Goal: Task Accomplishment & Management: Manage account settings

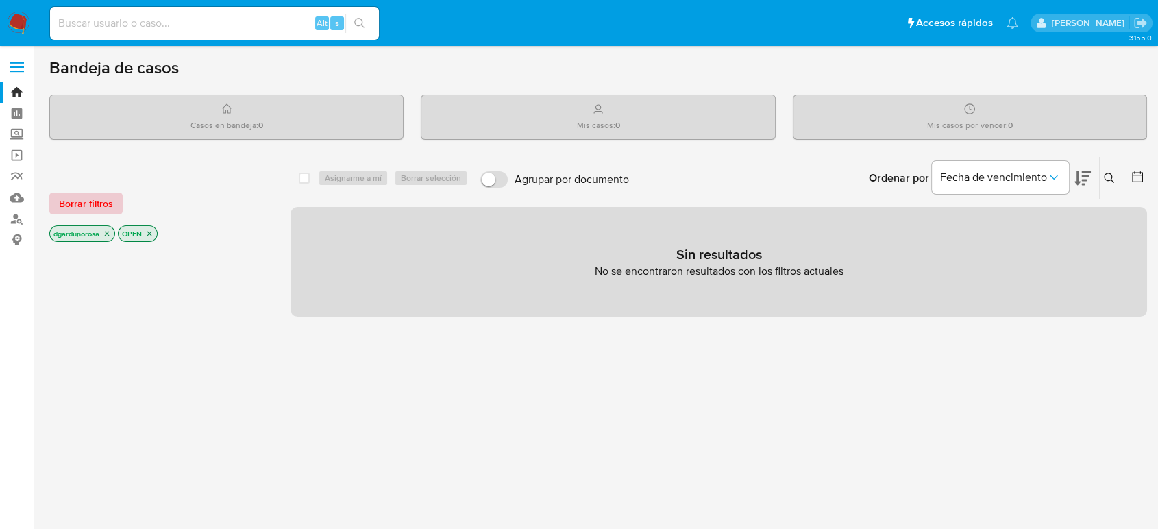
click at [89, 208] on span "Borrar filtros" at bounding box center [86, 203] width 54 height 19
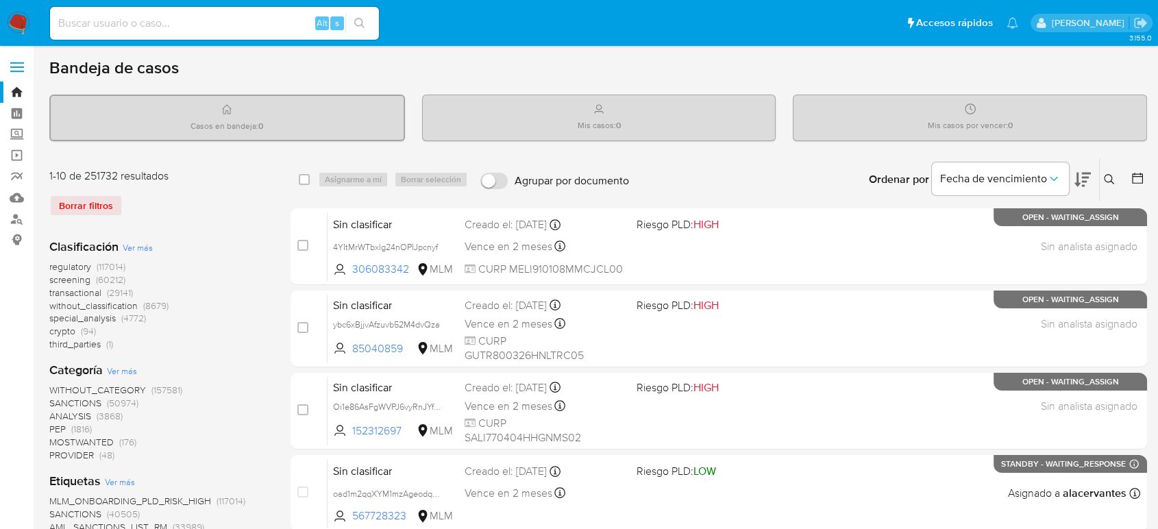
click at [1108, 180] on icon at bounding box center [1109, 179] width 11 height 11
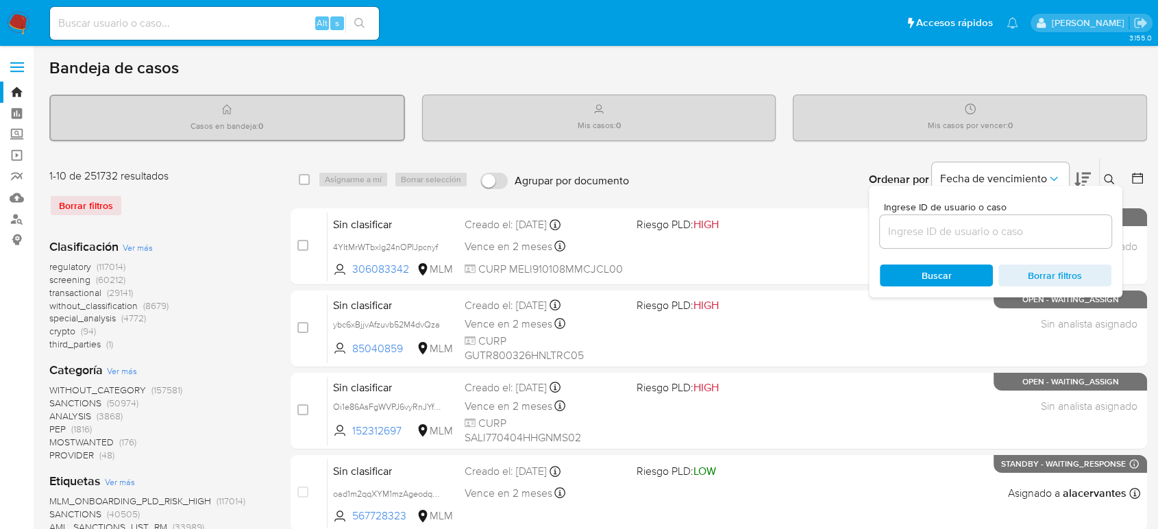
click at [1033, 238] on input at bounding box center [996, 232] width 232 height 18
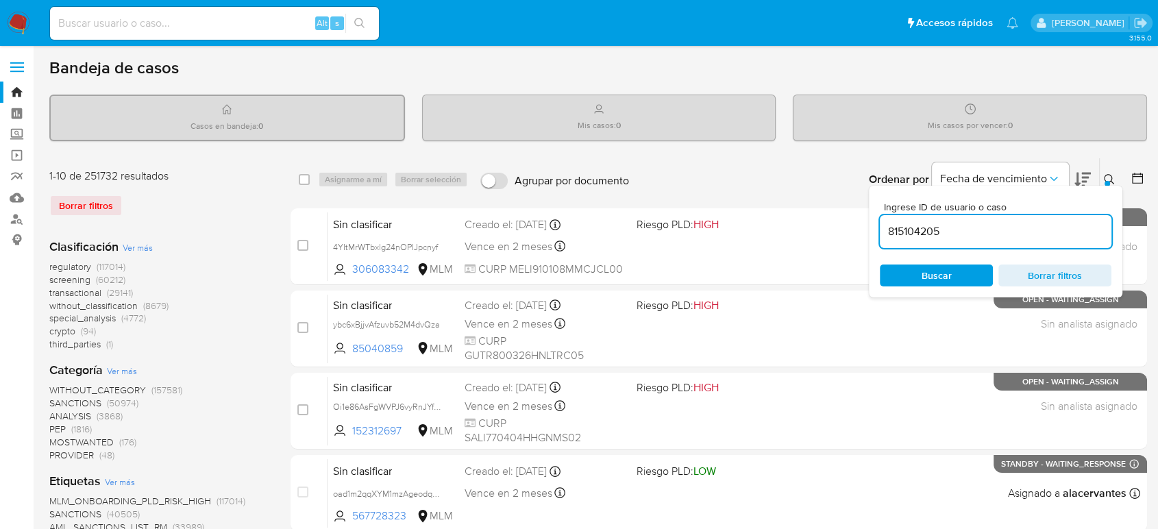
type input "815104205"
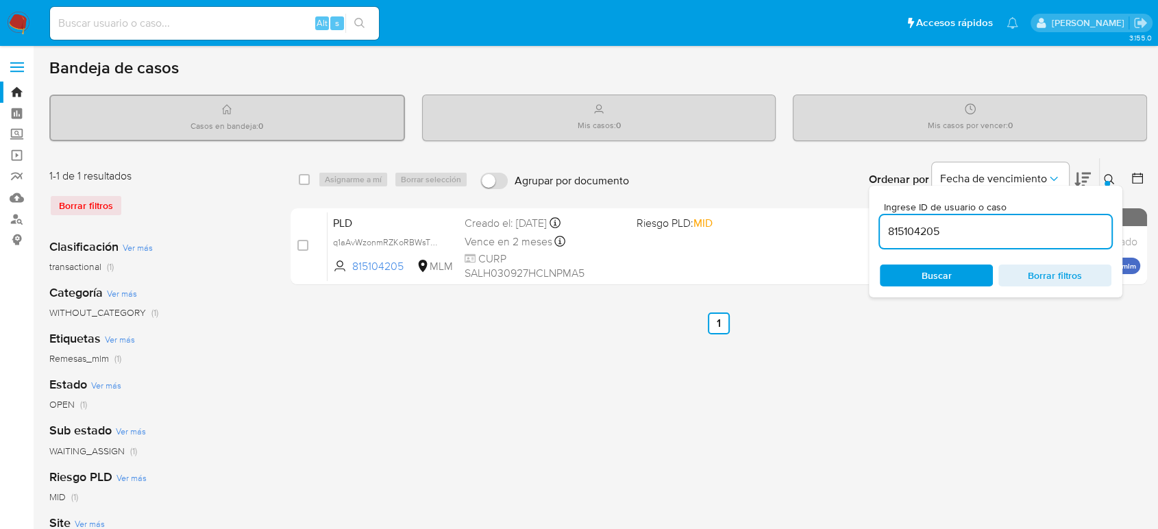
click at [1108, 181] on div at bounding box center [1107, 183] width 5 height 5
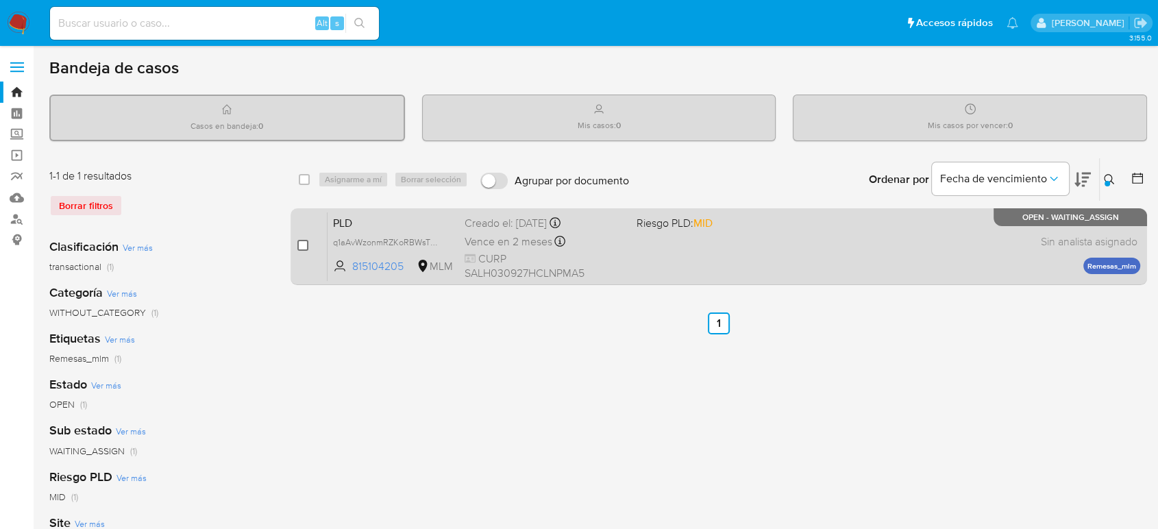
click at [306, 241] on input "checkbox" at bounding box center [302, 245] width 11 height 11
checkbox input "true"
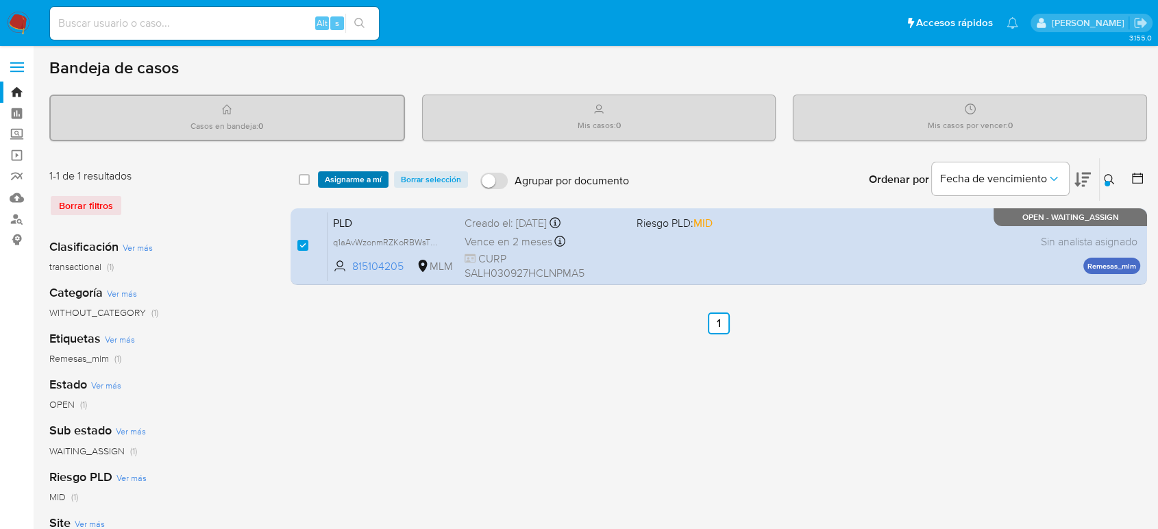
click at [353, 180] on span "Asignarme a mí" at bounding box center [353, 180] width 57 height 14
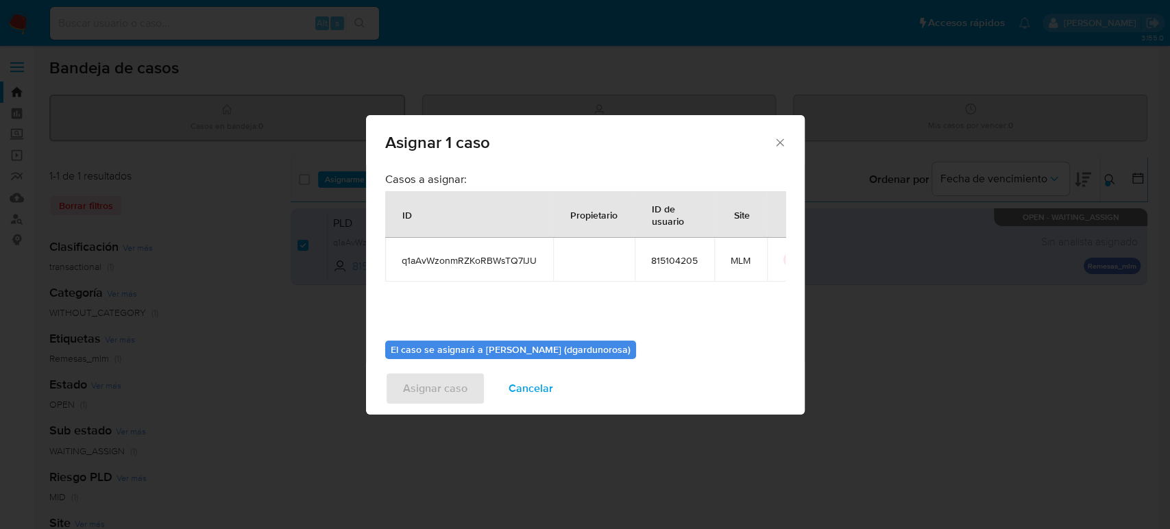
click at [461, 264] on span "q1aAvWzonmRZKoRBWsTQ7IJU" at bounding box center [469, 260] width 135 height 12
copy span "q1aAvWzonmRZKoRBWsTQ7IJU"
click at [642, 280] on td "815104205" at bounding box center [675, 260] width 80 height 44
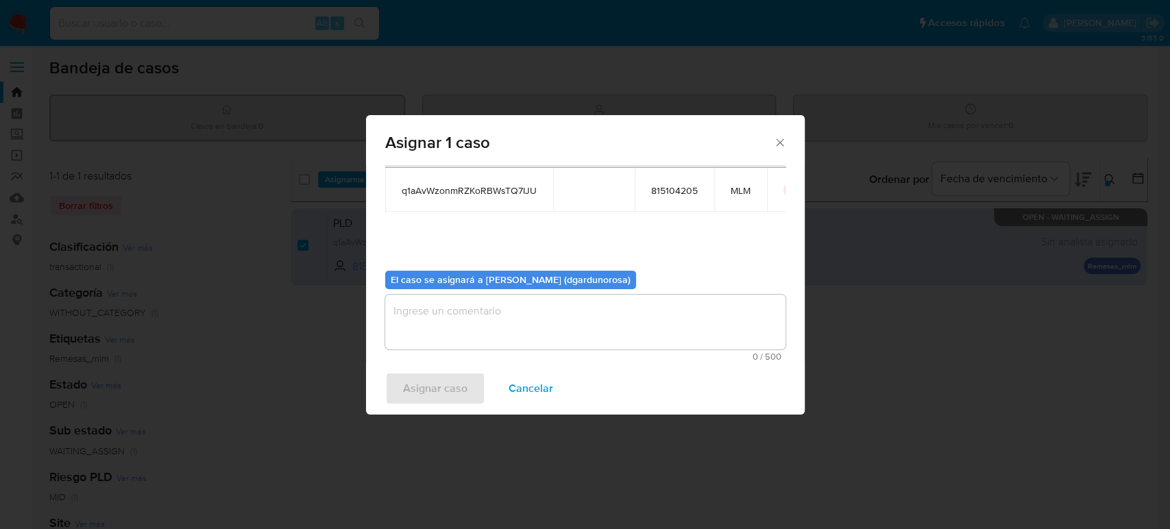
click at [640, 324] on textarea "assign-modal" at bounding box center [585, 322] width 400 height 55
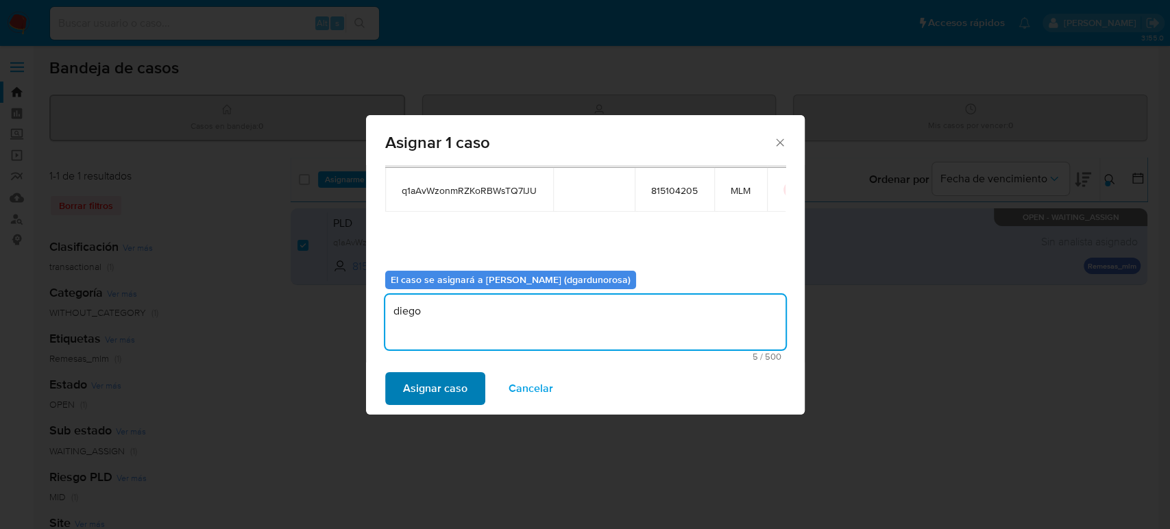
type textarea "diego"
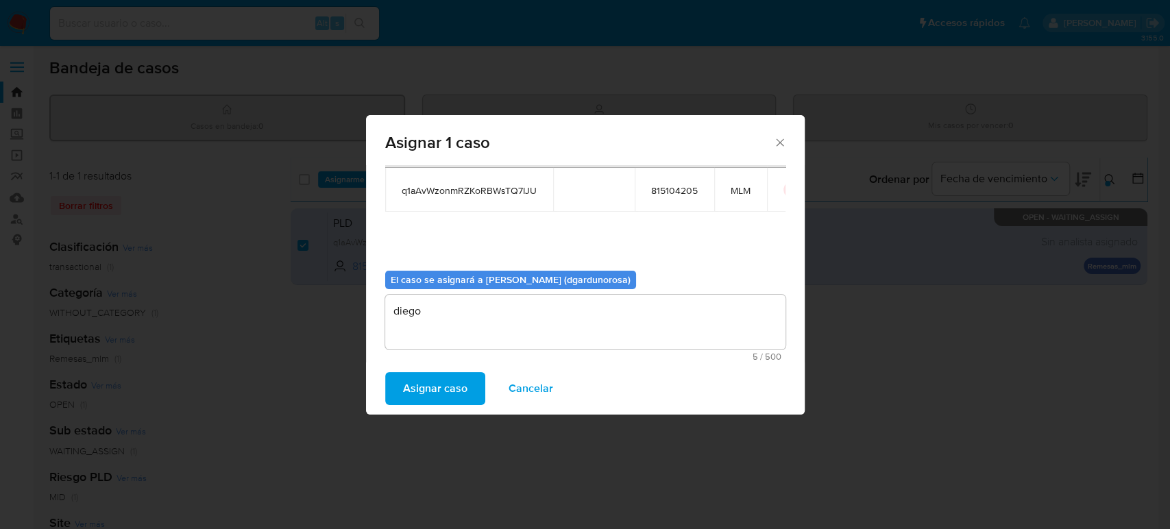
click at [454, 388] on span "Asignar caso" at bounding box center [435, 389] width 64 height 30
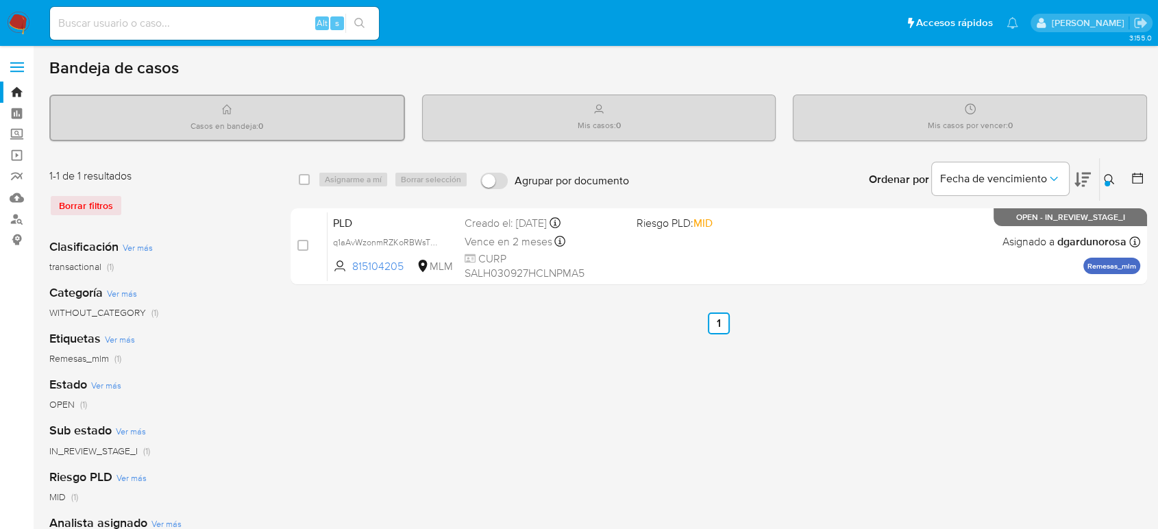
click at [1112, 183] on icon at bounding box center [1109, 179] width 11 height 11
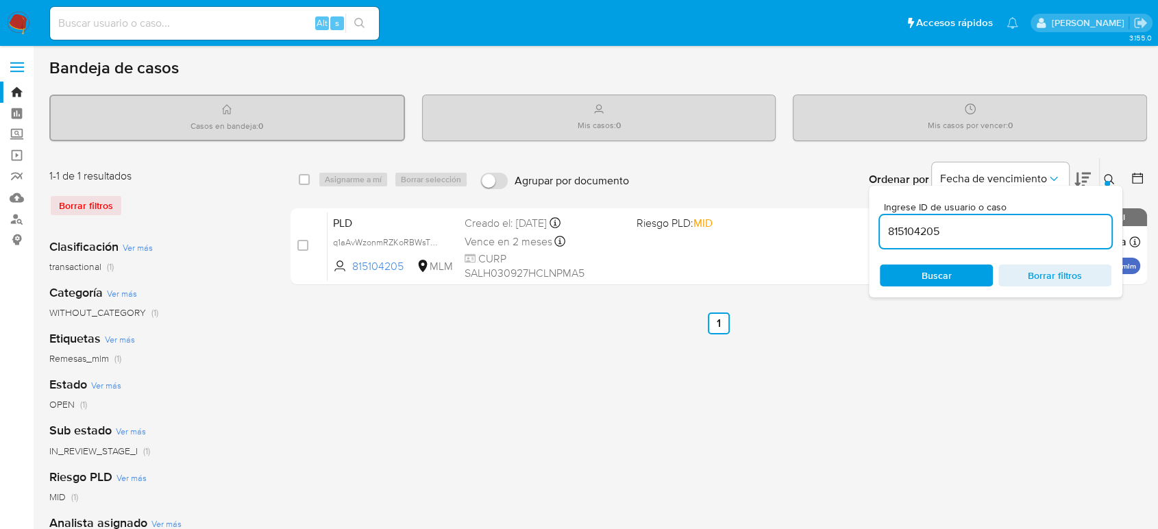
click at [912, 223] on input "815104205" at bounding box center [996, 232] width 232 height 18
type input "1080121387"
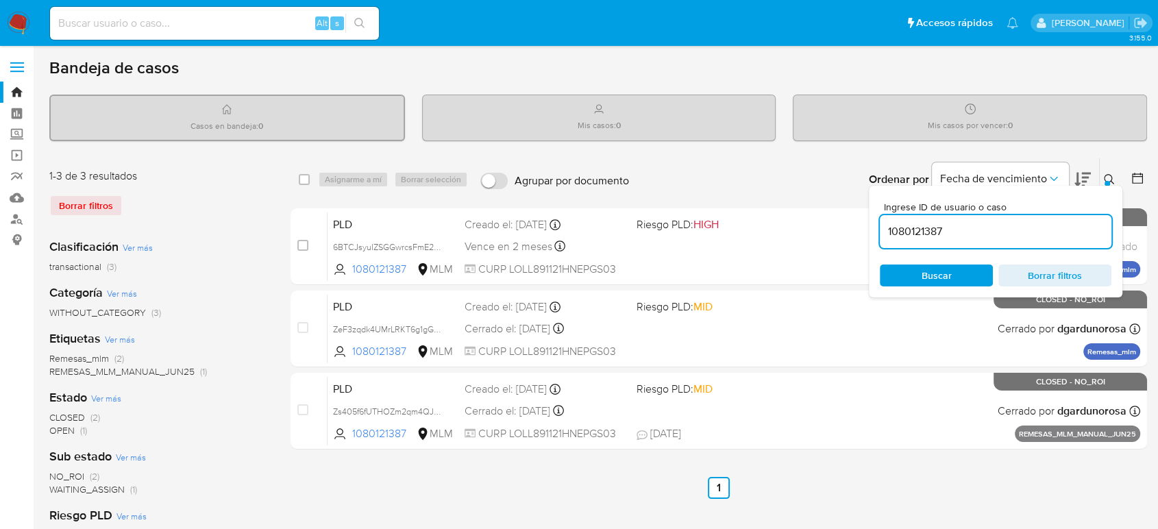
click at [1108, 177] on icon at bounding box center [1109, 179] width 11 height 11
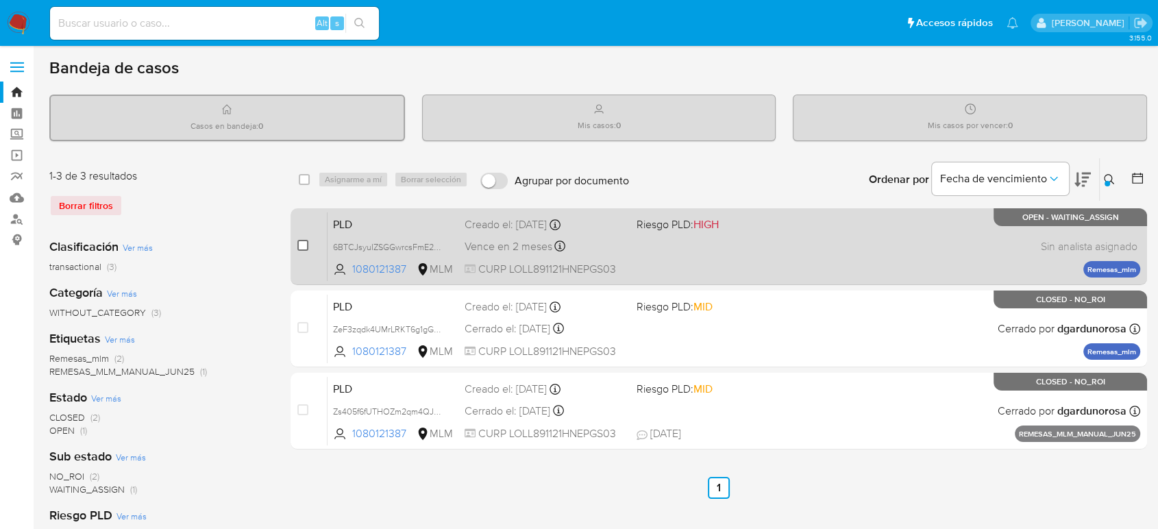
click at [300, 245] on input "checkbox" at bounding box center [302, 245] width 11 height 11
checkbox input "true"
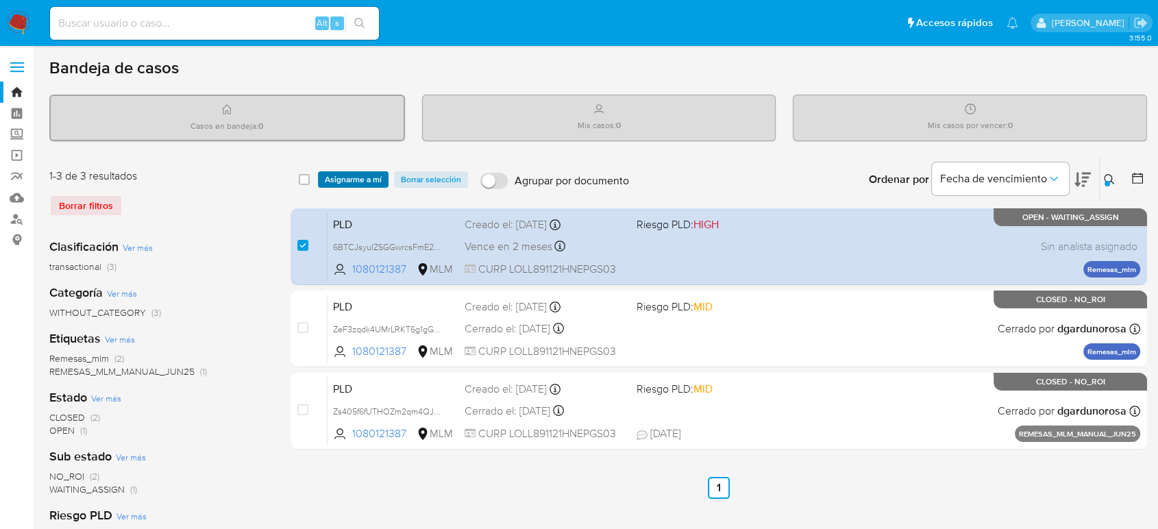
click at [352, 180] on span "Asignarme a mí" at bounding box center [353, 180] width 57 height 14
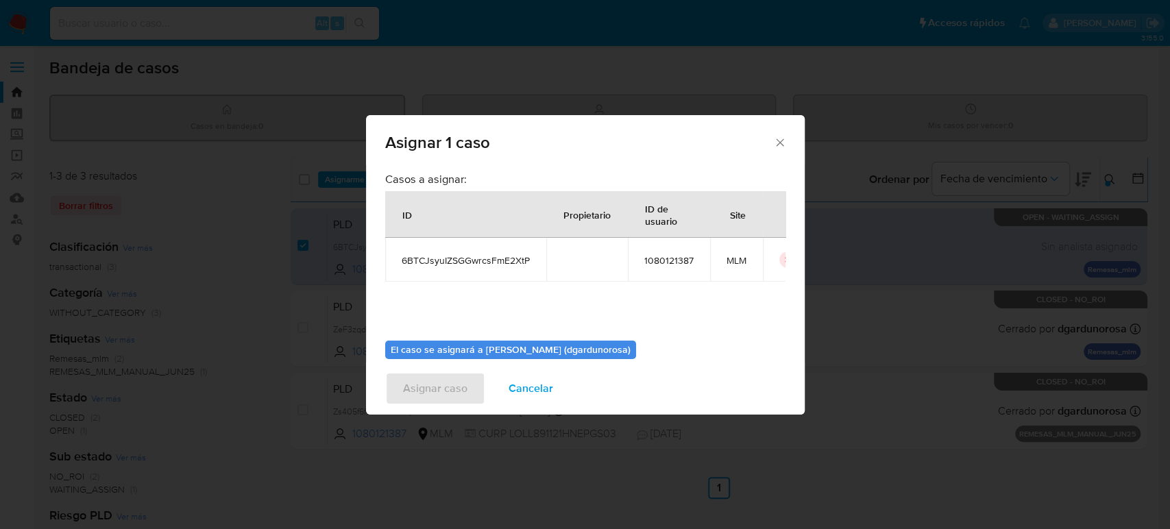
click at [490, 282] on div "Casos a asignar: ID Propietario ID de usuario Site 6BTCJsyuIZSGGwrcsFmE2XtP 108…" at bounding box center [585, 251] width 400 height 158
click at [489, 262] on span "6BTCJsyuIZSGGwrcsFmE2XtP" at bounding box center [466, 260] width 128 height 12
copy span "6BTCJsyuIZSGGwrcsFmE2XtP"
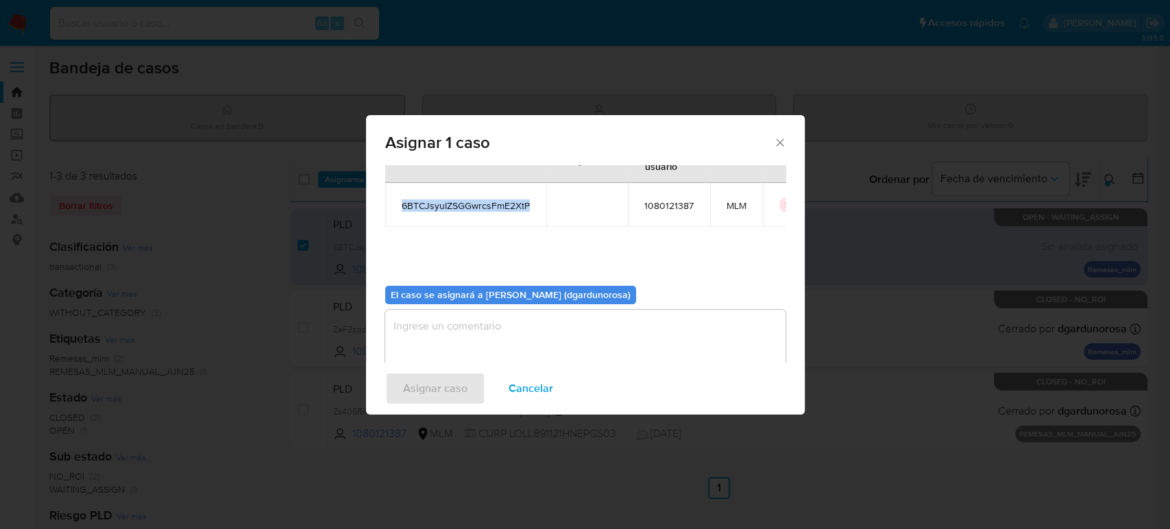
scroll to position [70, 0]
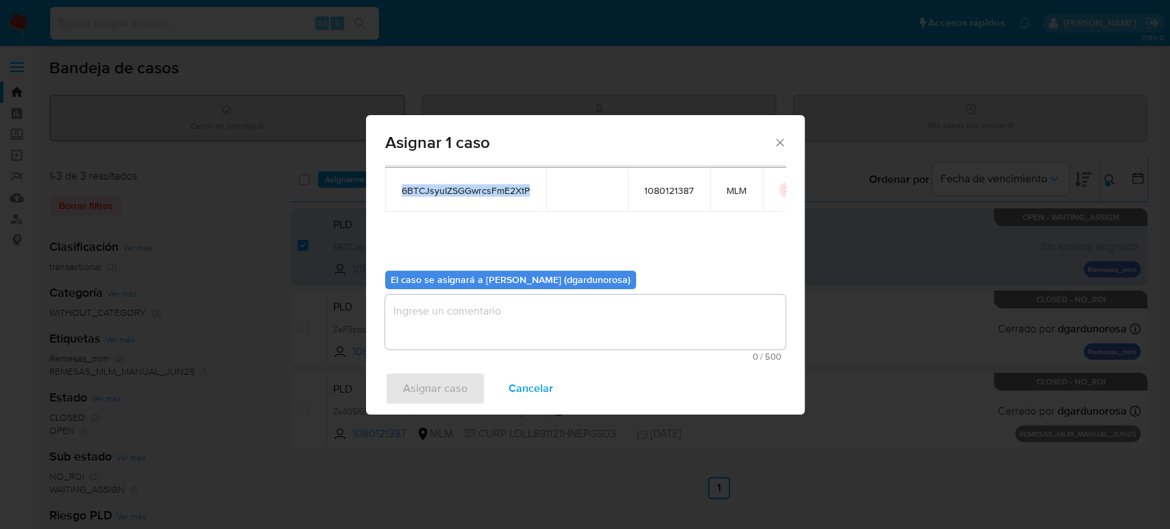
click at [649, 325] on textarea "assign-modal" at bounding box center [585, 322] width 400 height 55
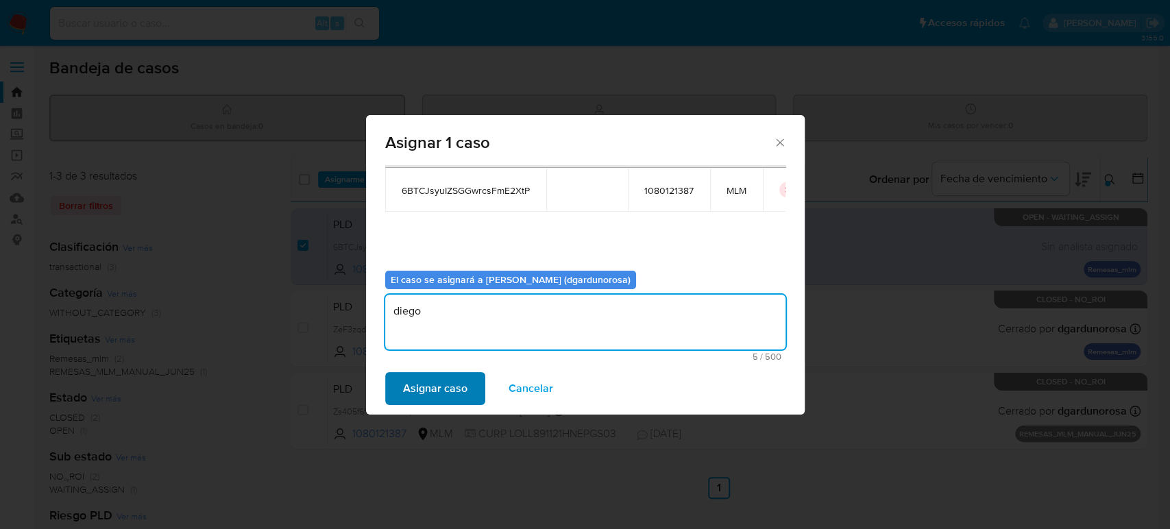
type textarea "diego"
click at [438, 393] on span "Asignar caso" at bounding box center [435, 389] width 64 height 30
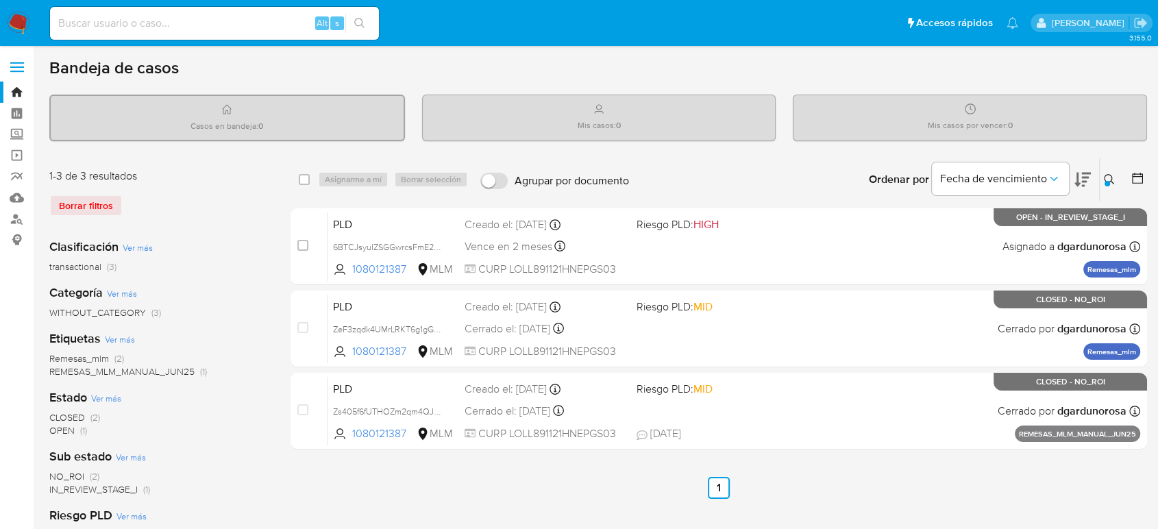
click at [1111, 182] on icon at bounding box center [1109, 179] width 11 height 11
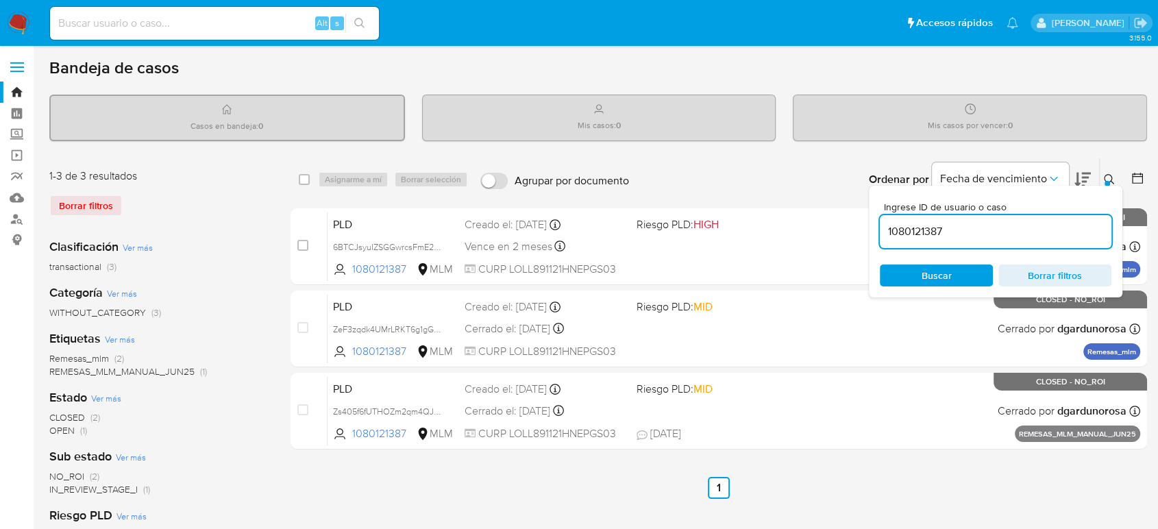
click at [931, 234] on input "1080121387" at bounding box center [996, 232] width 232 height 18
type input "1586428501"
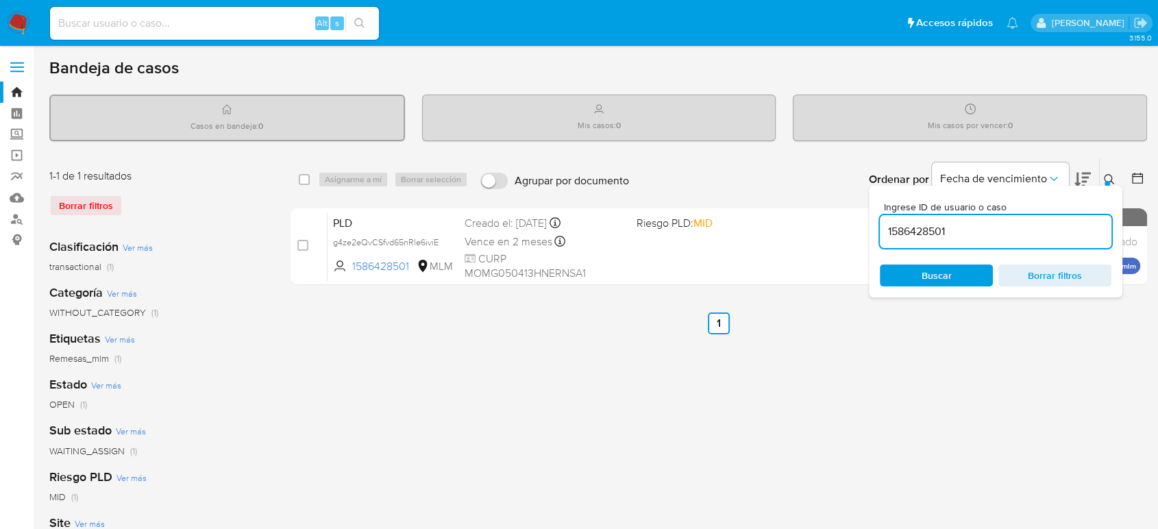
click at [1111, 177] on icon at bounding box center [1109, 179] width 11 height 11
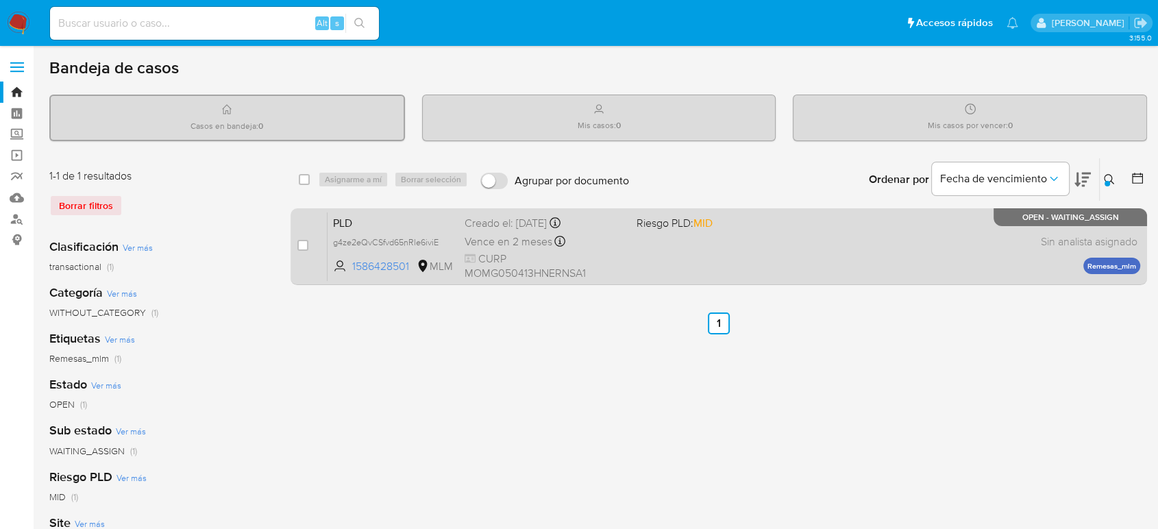
click at [296, 245] on div "case-item-checkbox No es posible asignar el caso PLD g4ze2eQvCSfvd65nRle6iviE 1…" at bounding box center [719, 246] width 857 height 77
click at [301, 247] on input "checkbox" at bounding box center [302, 245] width 11 height 11
checkbox input "true"
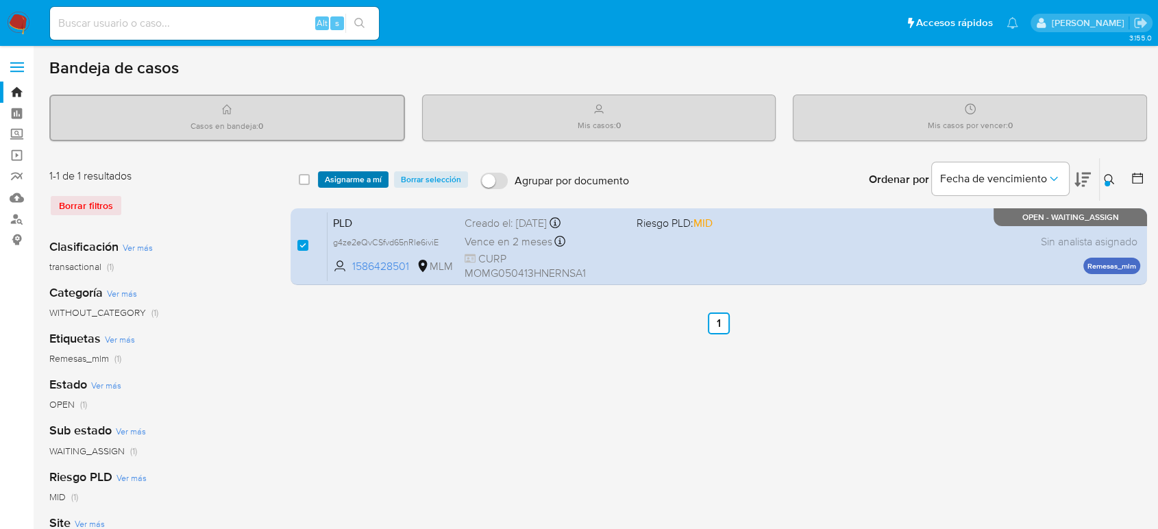
click at [374, 180] on span "Asignarme a mí" at bounding box center [353, 180] width 57 height 14
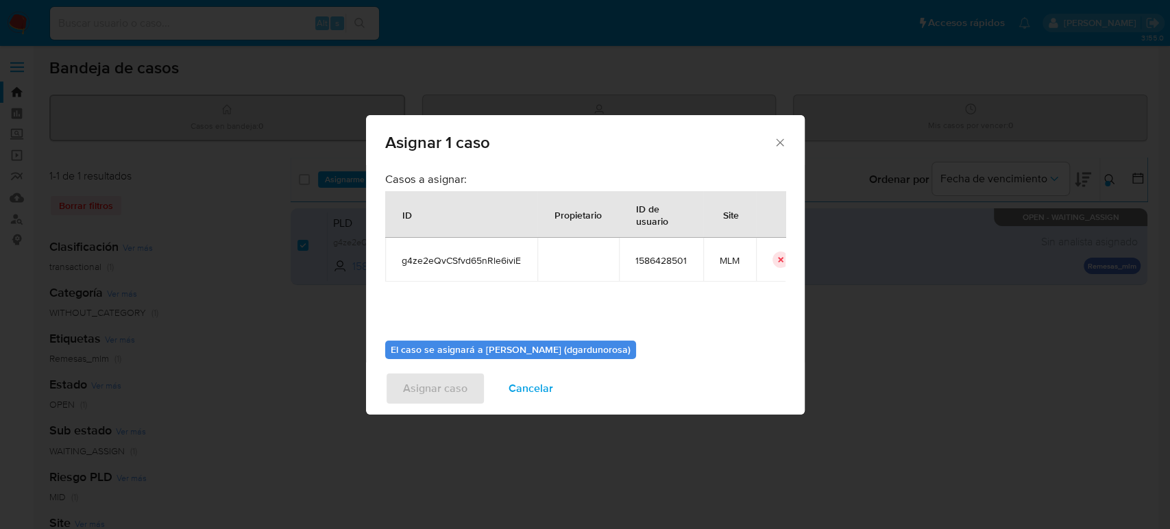
click at [496, 263] on span "g4ze2eQvCSfvd65nRle6iviE" at bounding box center [461, 260] width 119 height 12
copy span "g4ze2eQvCSfvd65nRle6iviE"
click at [515, 298] on div "Casos a asignar: ID Propietario ID de usuario Site g4ze2eQvCSfvd65nRle6iviE 158…" at bounding box center [585, 251] width 400 height 158
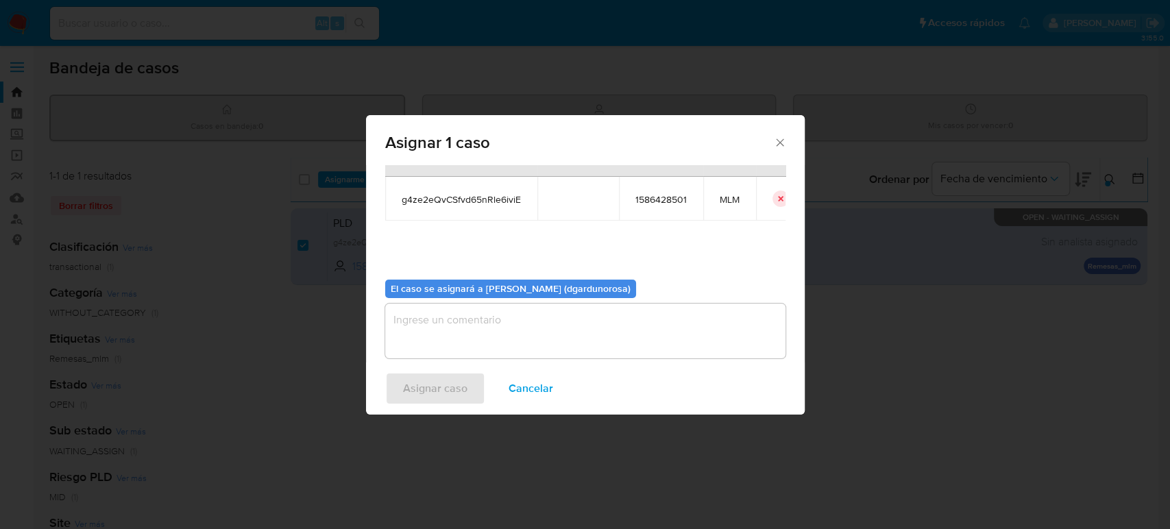
scroll to position [70, 0]
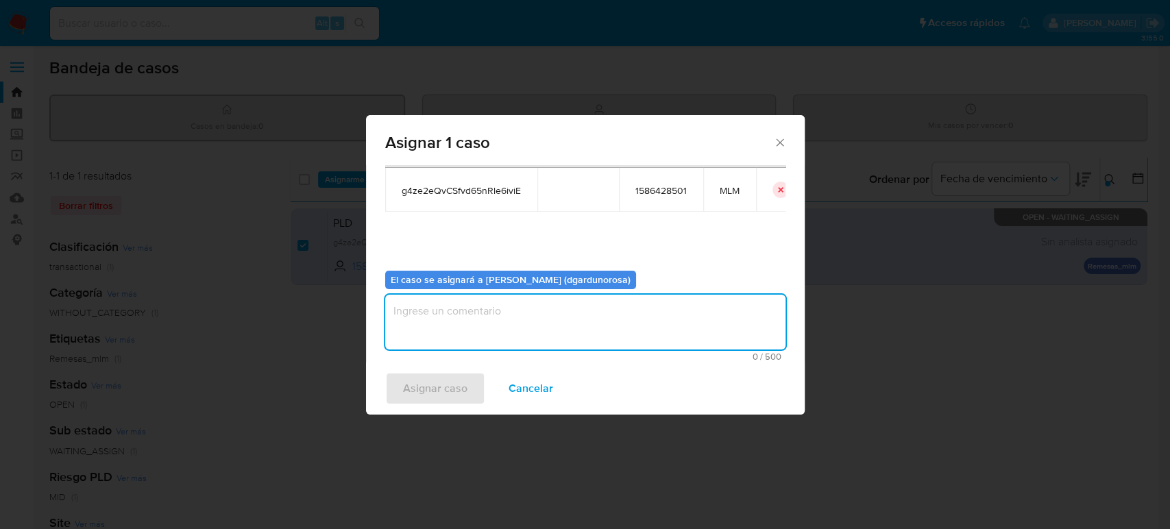
click at [648, 314] on textarea "assign-modal" at bounding box center [585, 322] width 400 height 55
type textarea "Diego"
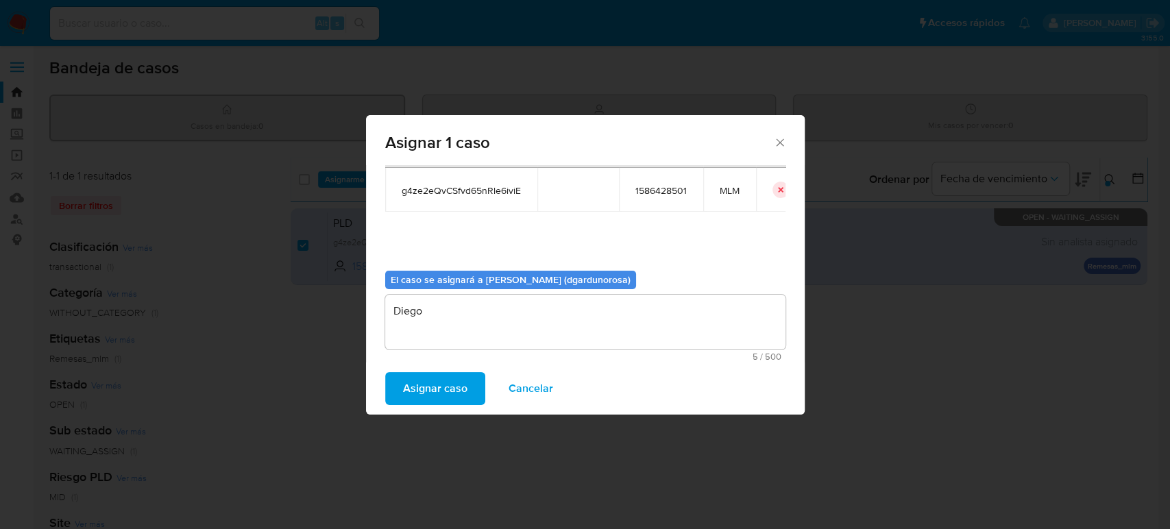
click at [483, 196] on span "g4ze2eQvCSfvd65nRle6iviE" at bounding box center [461, 190] width 119 height 12
copy span "g4ze2eQvCSfvd65nRle6iviE"
click at [446, 390] on span "Asignar caso" at bounding box center [435, 389] width 64 height 30
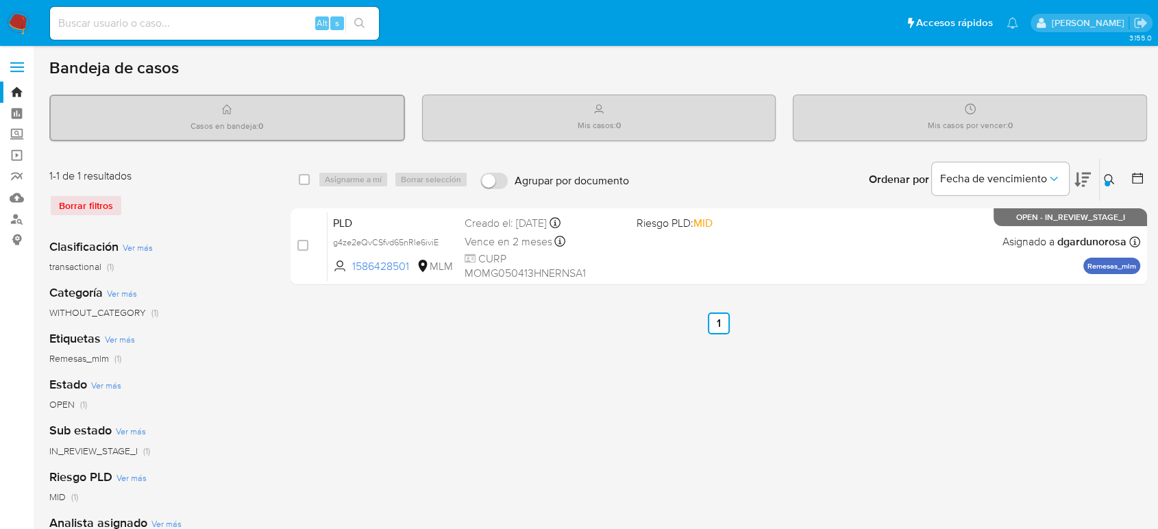
click at [1110, 179] on icon at bounding box center [1109, 179] width 11 height 11
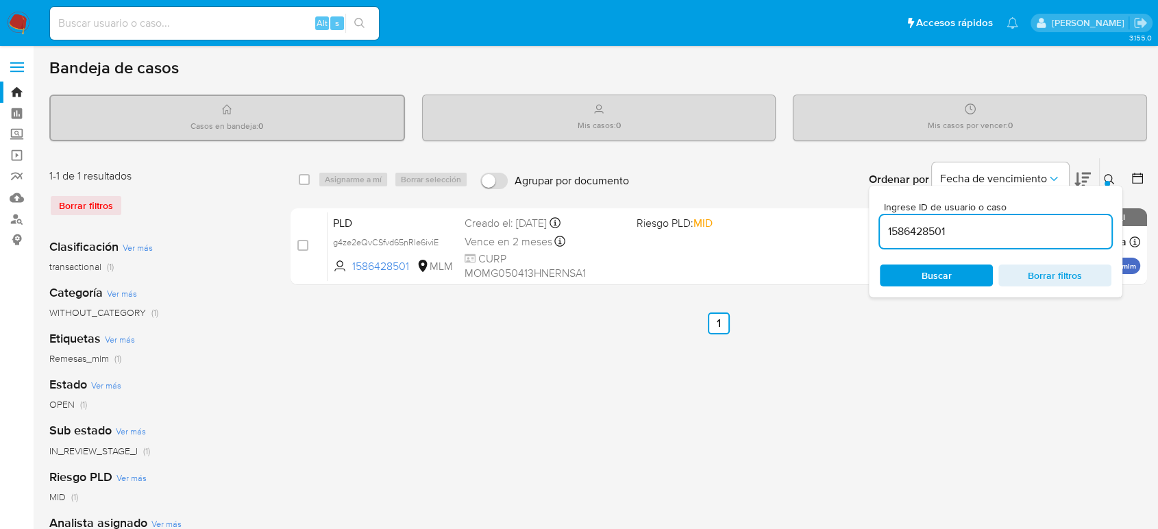
click at [927, 228] on input "1586428501" at bounding box center [996, 232] width 232 height 18
type input "1883482954"
click at [1114, 178] on icon at bounding box center [1109, 179] width 11 height 11
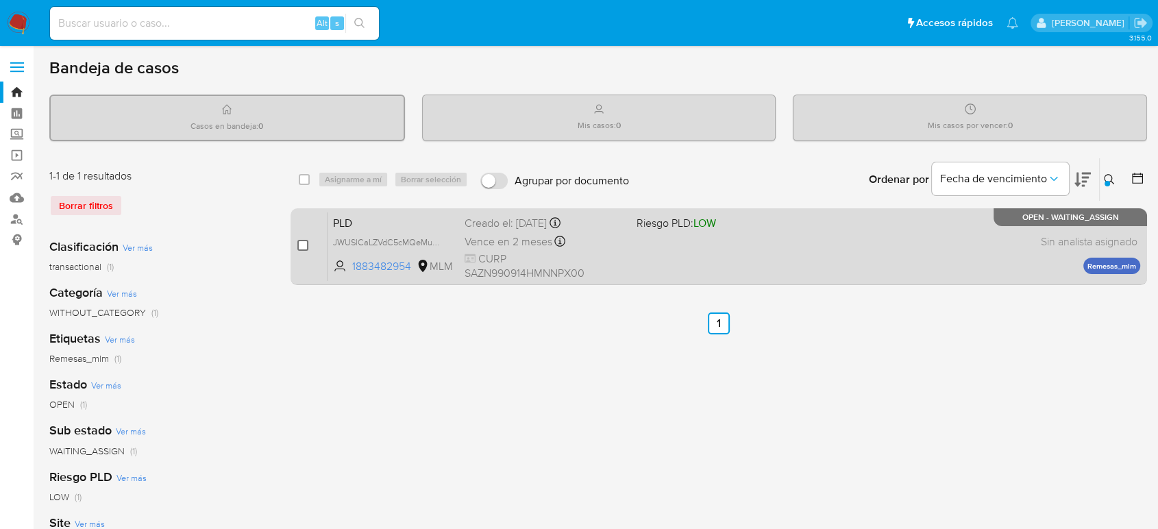
click at [303, 247] on input "checkbox" at bounding box center [302, 245] width 11 height 11
checkbox input "true"
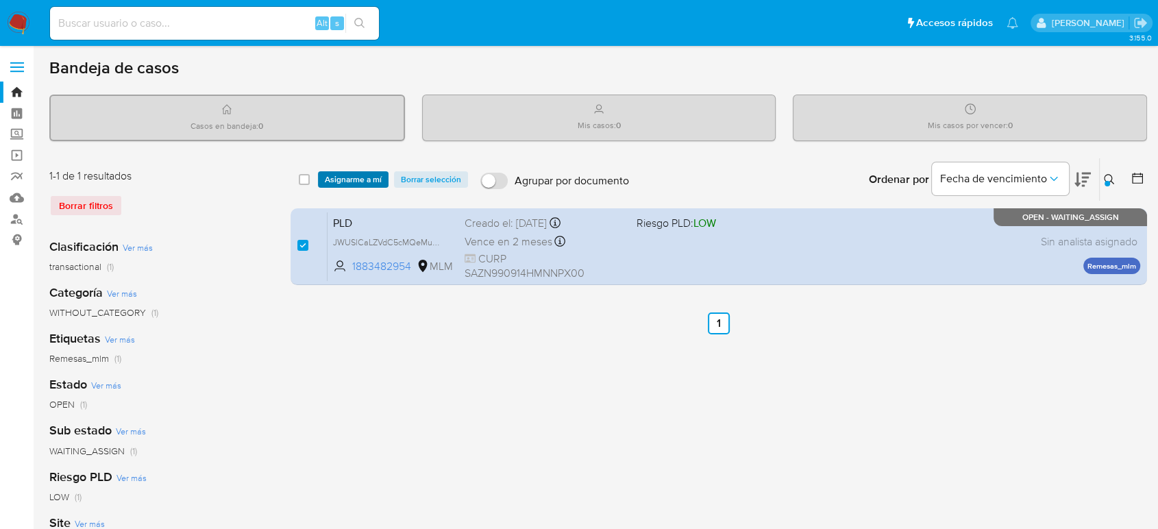
click at [372, 180] on span "Asignarme a mí" at bounding box center [353, 180] width 57 height 14
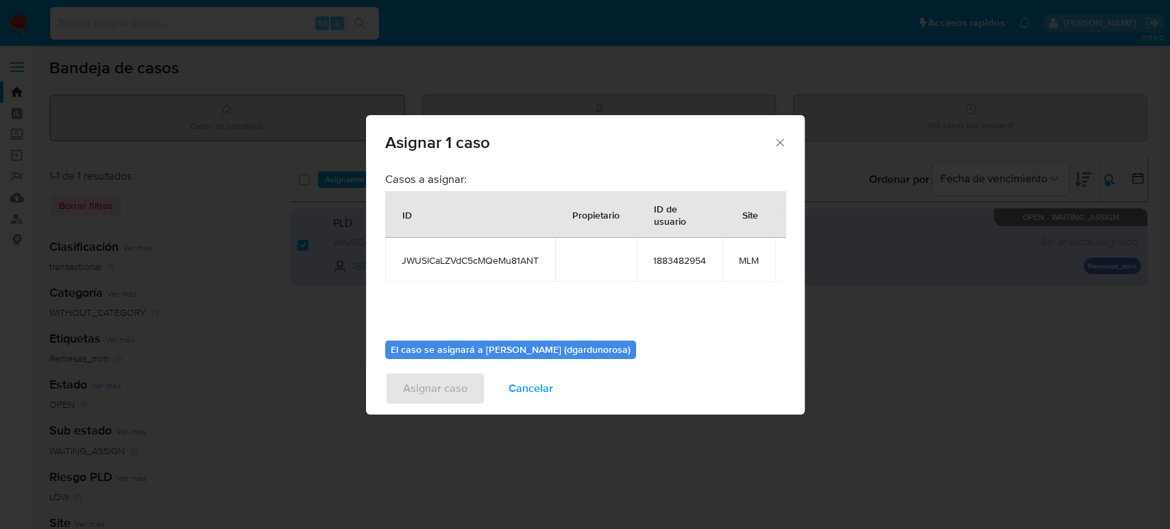
click at [512, 260] on span "JWUSlCaLZVdC5cMQeMu81ANT" at bounding box center [470, 260] width 137 height 12
copy span "JWUSlCaLZVdC5cMQeMu81ANT"
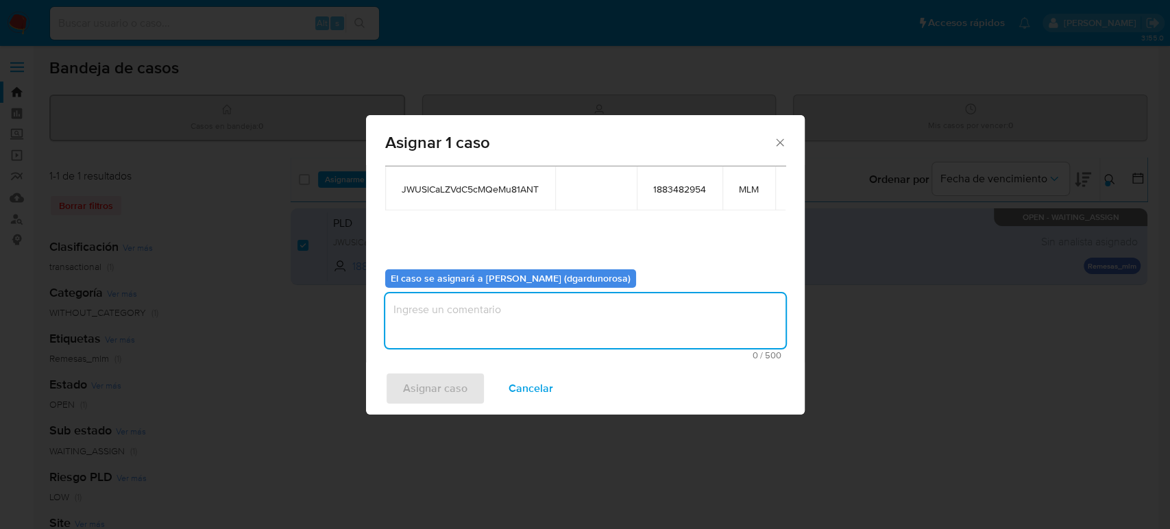
click at [662, 329] on textarea "assign-modal" at bounding box center [585, 320] width 400 height 55
type textarea "diego"
click at [437, 378] on span "Asignar caso" at bounding box center [435, 389] width 64 height 30
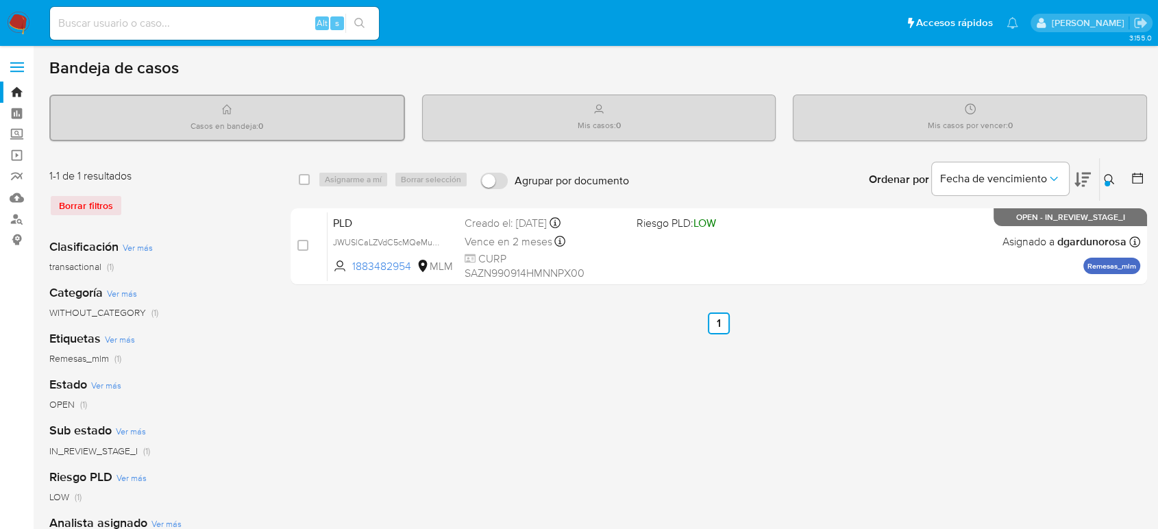
click at [1108, 185] on button at bounding box center [1111, 179] width 23 height 16
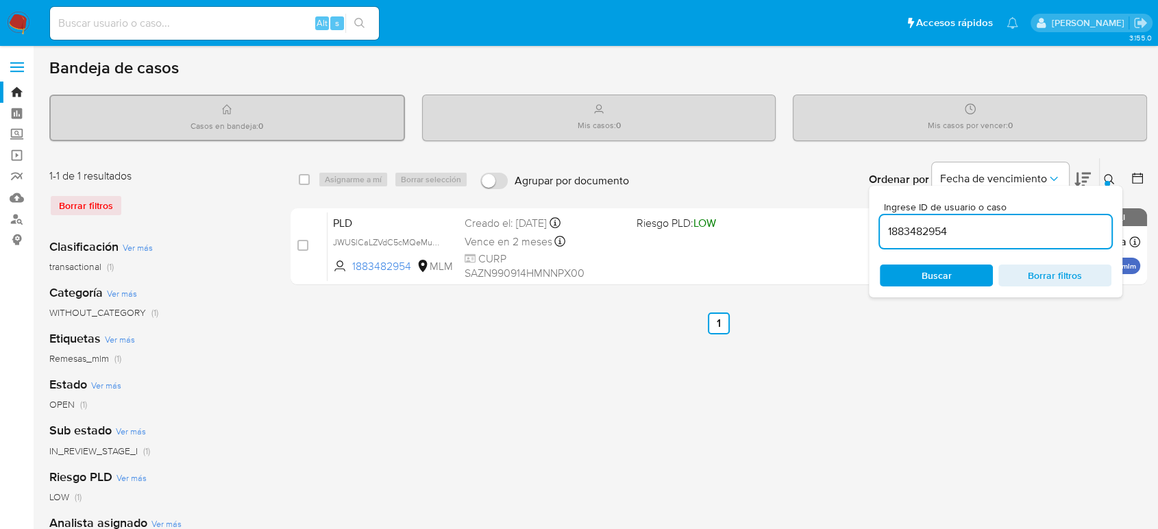
click at [932, 230] on input "1883482954" at bounding box center [996, 232] width 232 height 18
type input "332916840"
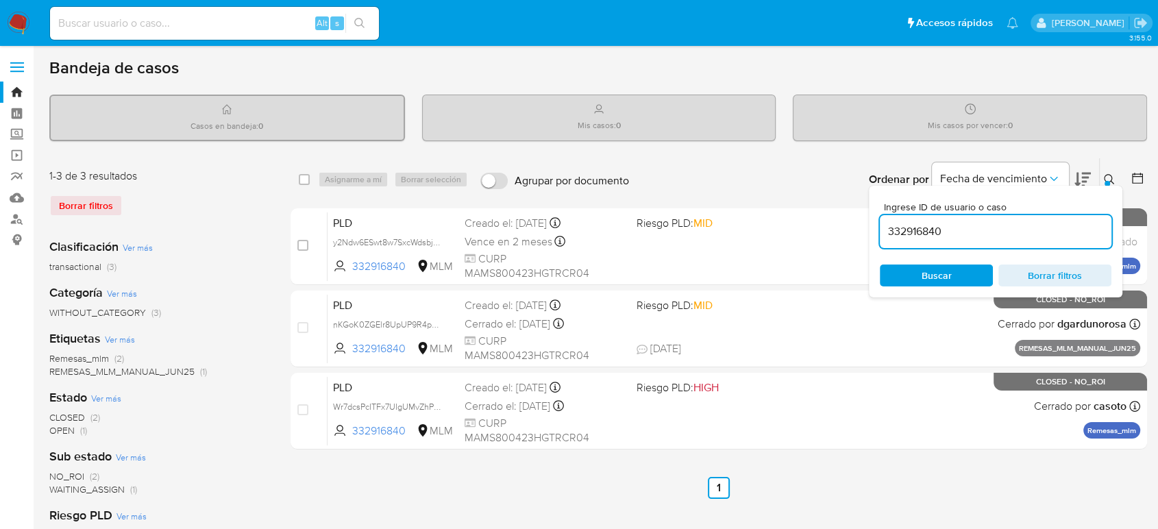
click at [1112, 180] on icon at bounding box center [1109, 179] width 11 height 11
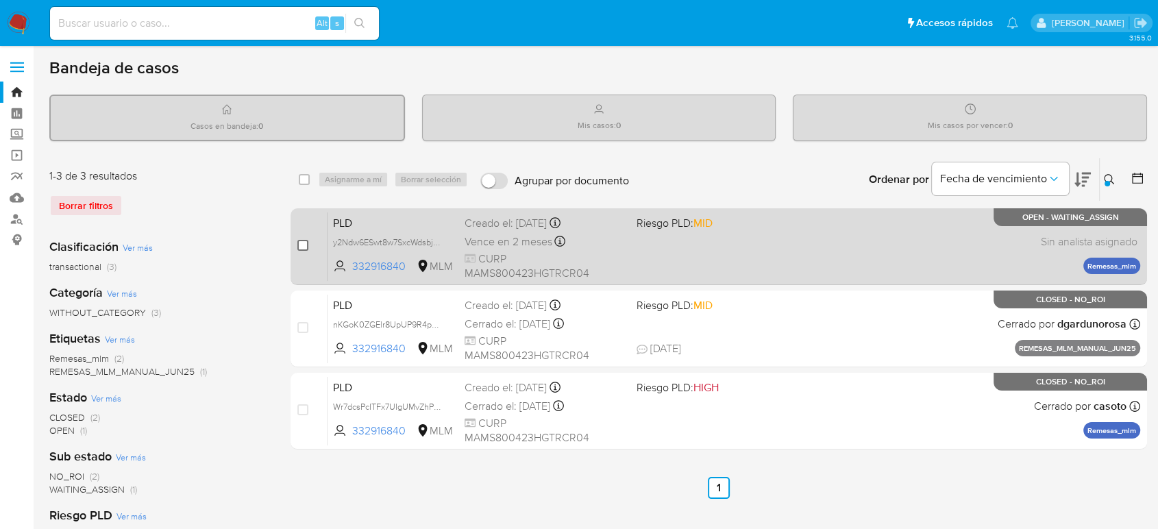
click at [298, 240] on input "checkbox" at bounding box center [302, 245] width 11 height 11
checkbox input "true"
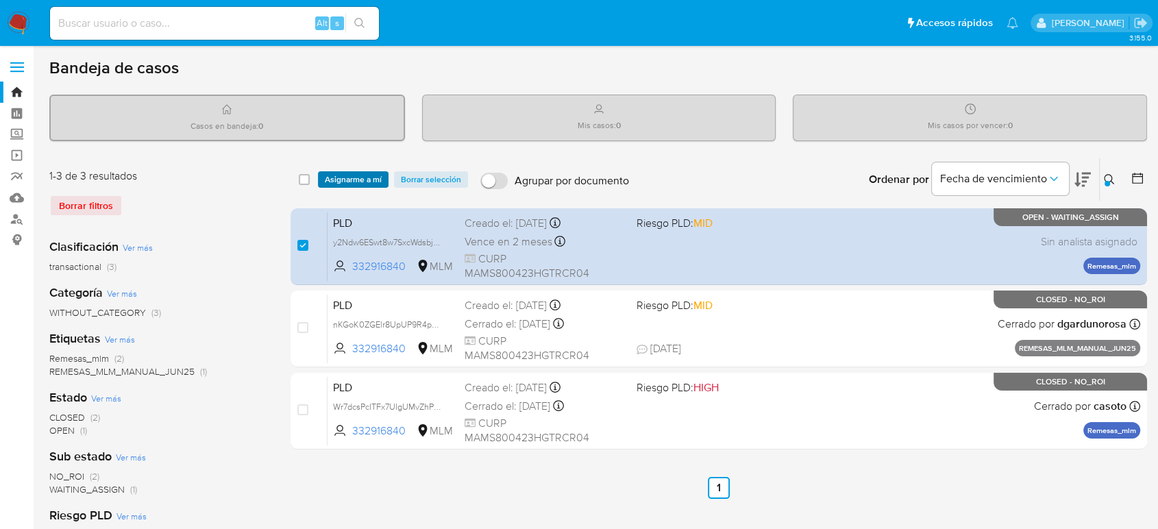
click at [363, 176] on span "Asignarme a mí" at bounding box center [353, 180] width 57 height 14
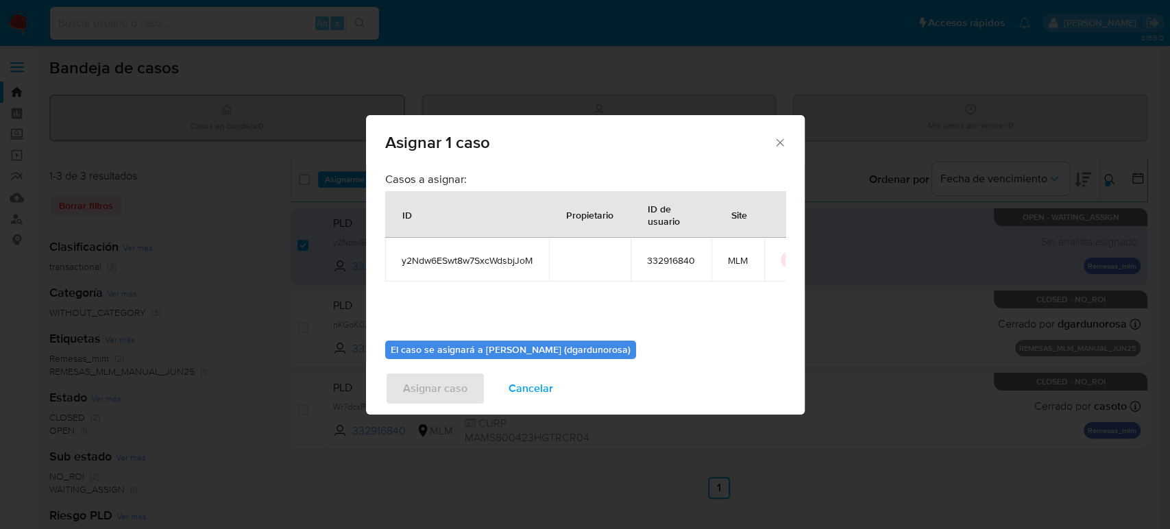
click at [461, 261] on span "y2Ndw6ESwt8w7SxcWdsbjJoM" at bounding box center [467, 260] width 131 height 12
copy span "y2Ndw6ESwt8w7SxcWdsbjJoM"
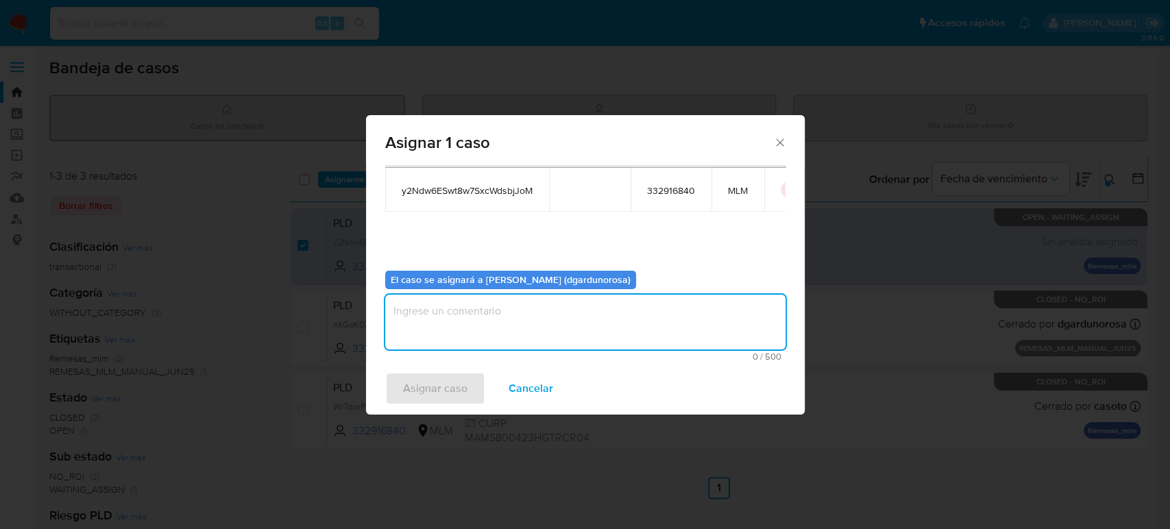
click at [640, 300] on textarea "assign-modal" at bounding box center [585, 322] width 400 height 55
type textarea "diego"
click at [451, 385] on span "Asignar caso" at bounding box center [435, 389] width 64 height 30
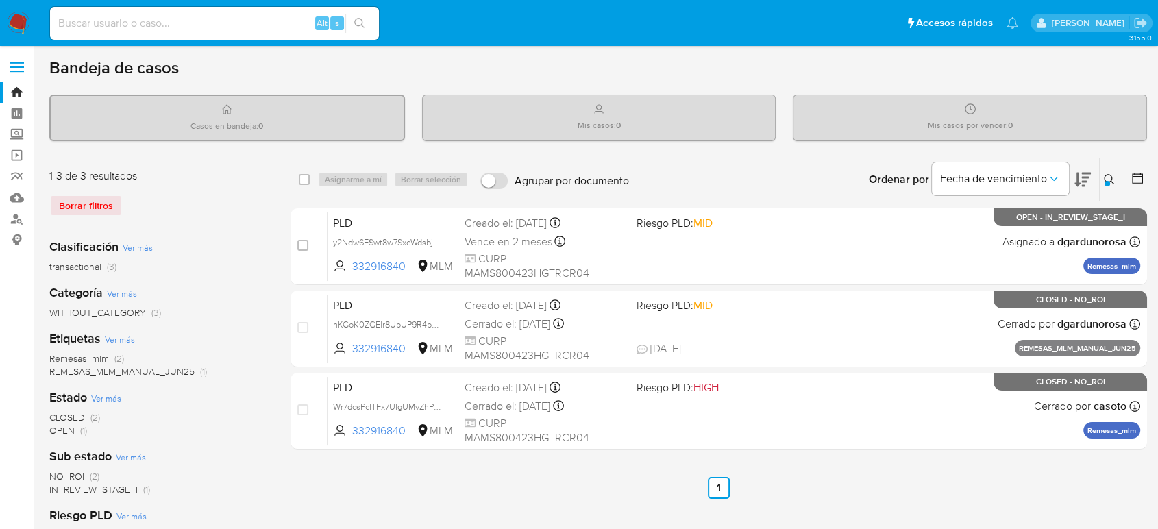
click at [1107, 178] on icon at bounding box center [1109, 179] width 11 height 11
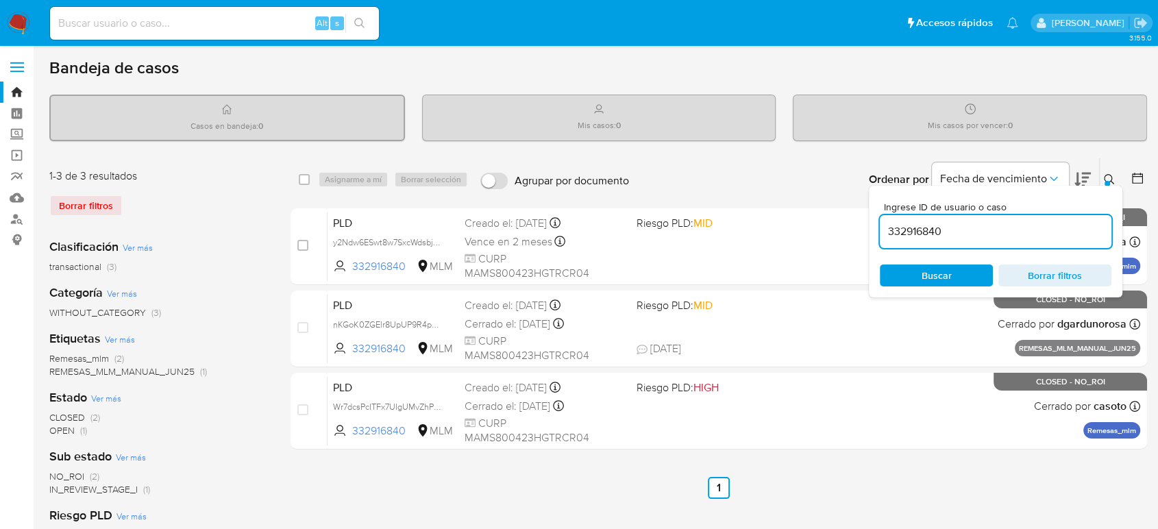
click at [923, 235] on input "332916840" at bounding box center [996, 232] width 232 height 18
click at [920, 233] on input "332916840" at bounding box center [996, 232] width 232 height 18
paste input "1817438412"
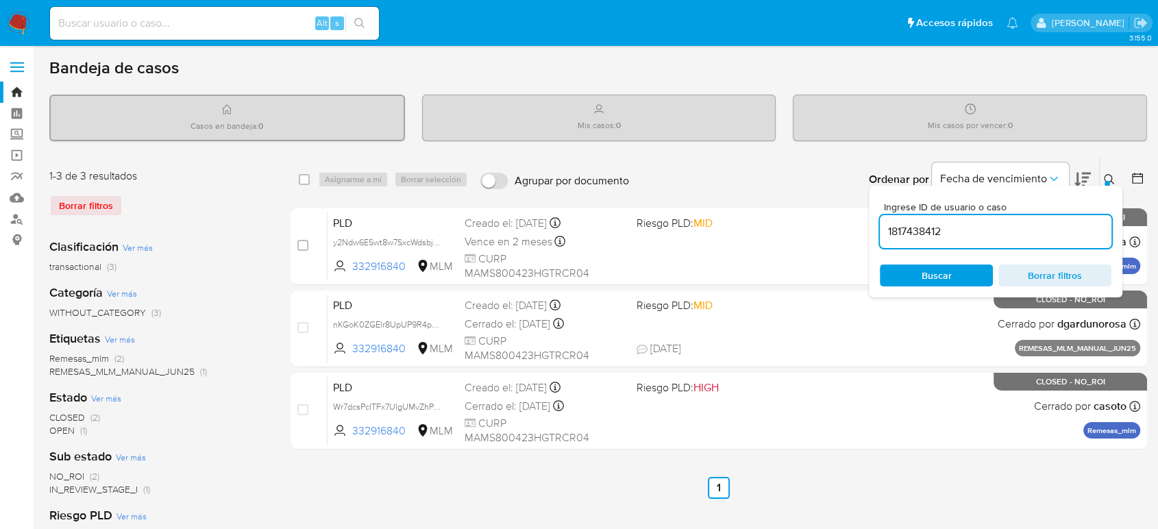
type input "1817438412"
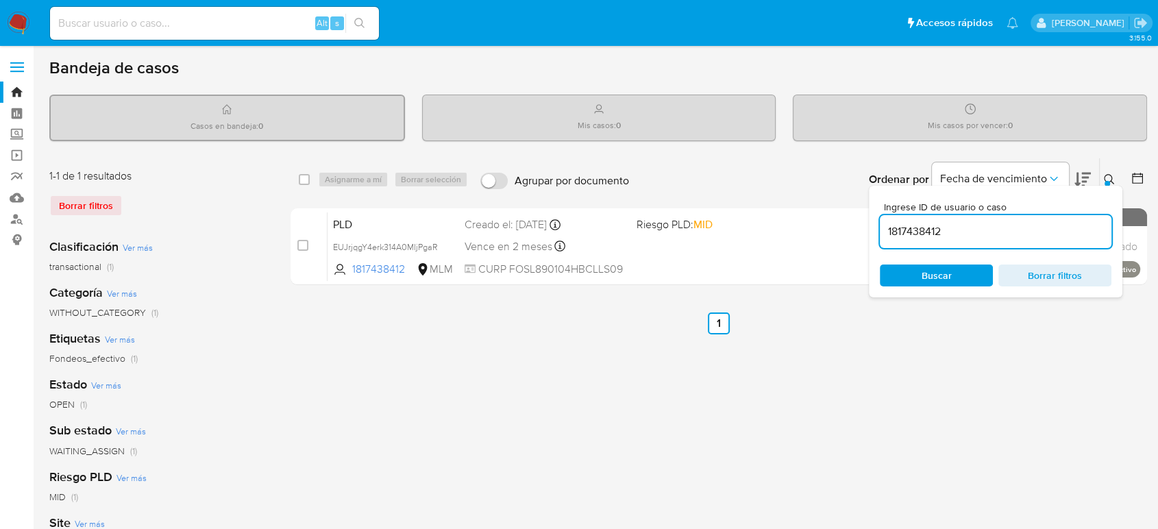
click at [1112, 176] on icon at bounding box center [1109, 179] width 10 height 10
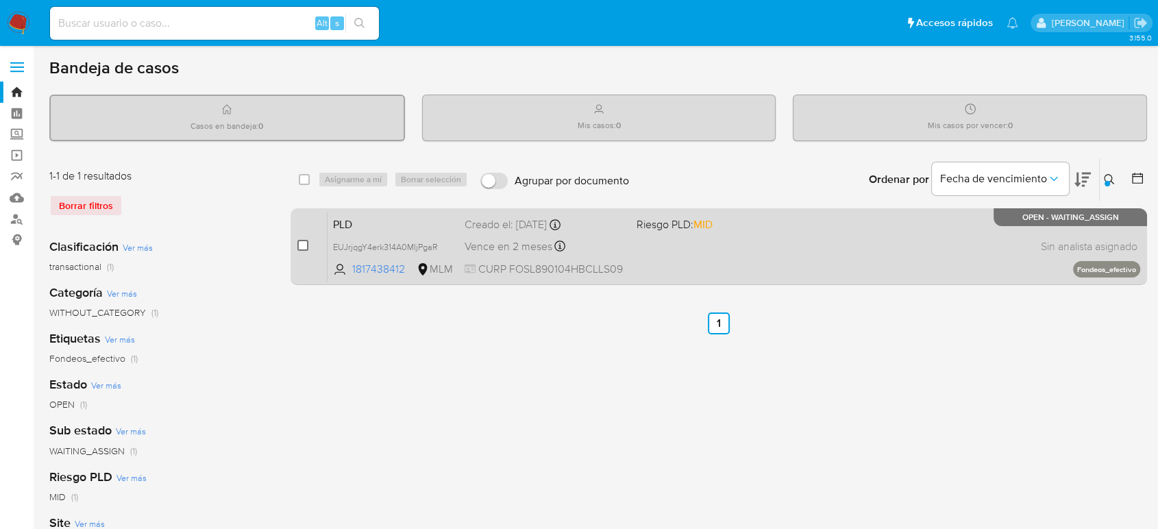
click at [302, 243] on input "checkbox" at bounding box center [302, 245] width 11 height 11
checkbox input "true"
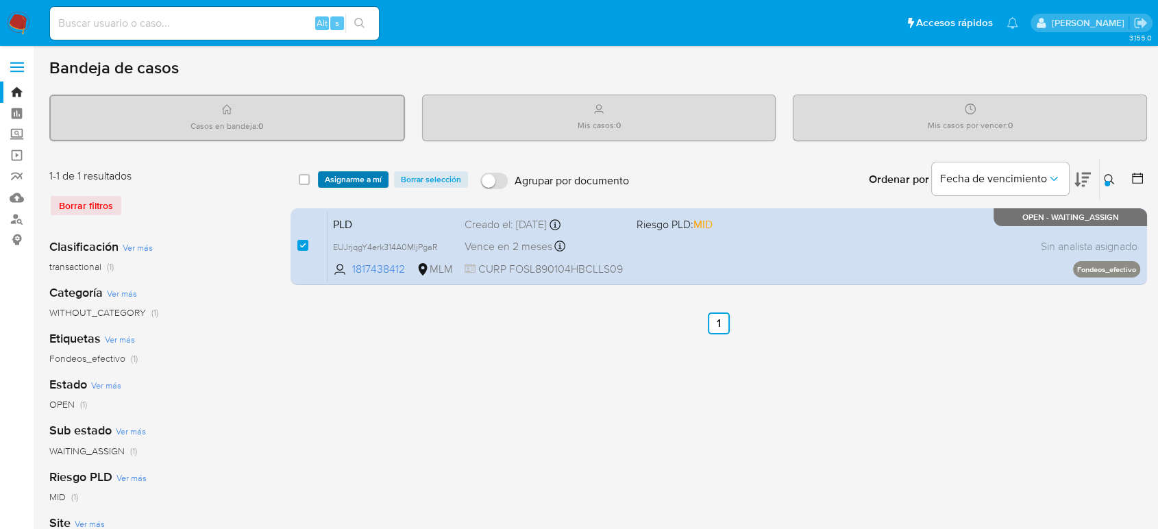
click at [355, 178] on span "Asignarme a mí" at bounding box center [353, 180] width 57 height 14
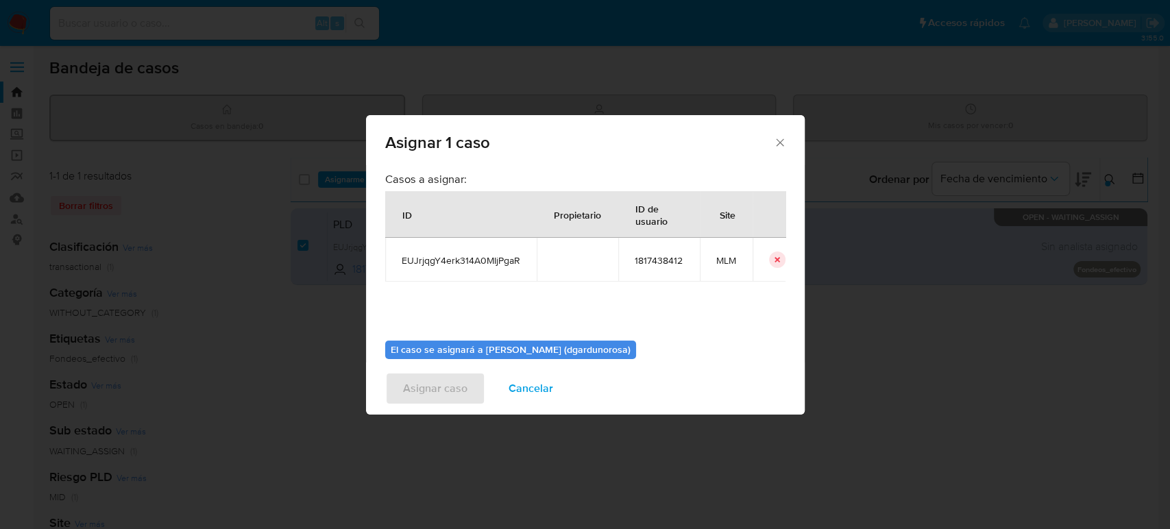
click at [499, 270] on td "EUJrjqgY4erk314A0MIjPgaR" at bounding box center [460, 260] width 151 height 44
click at [499, 269] on td "EUJrjqgY4erk314A0MIjPgaR" at bounding box center [460, 260] width 151 height 44
click at [500, 263] on span "EUJrjqgY4erk314A0MIjPgaR" at bounding box center [461, 260] width 119 height 12
copy span "EUJrjqgY4erk314A0MIjPgaR"
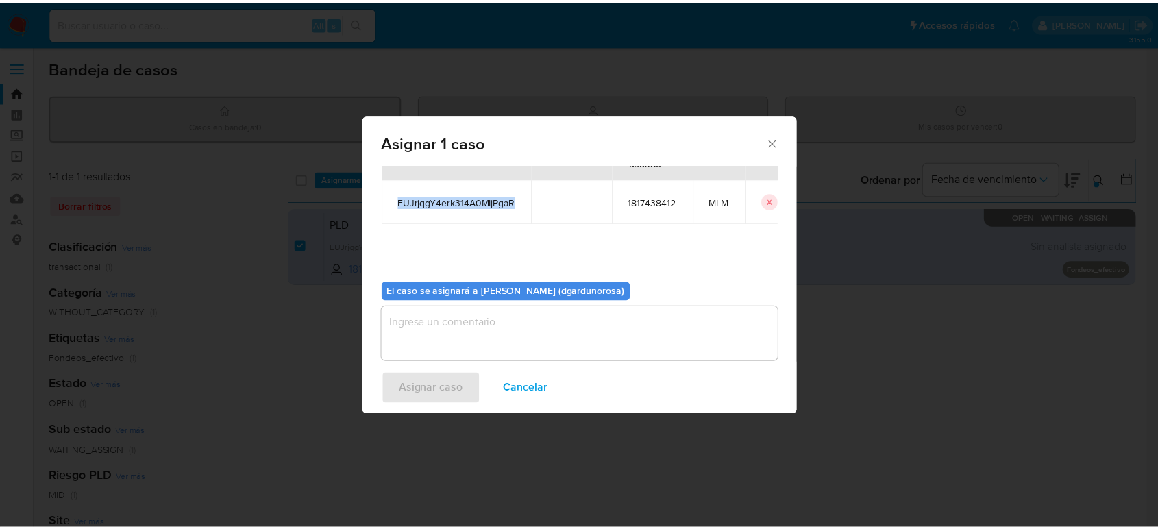
scroll to position [70, 0]
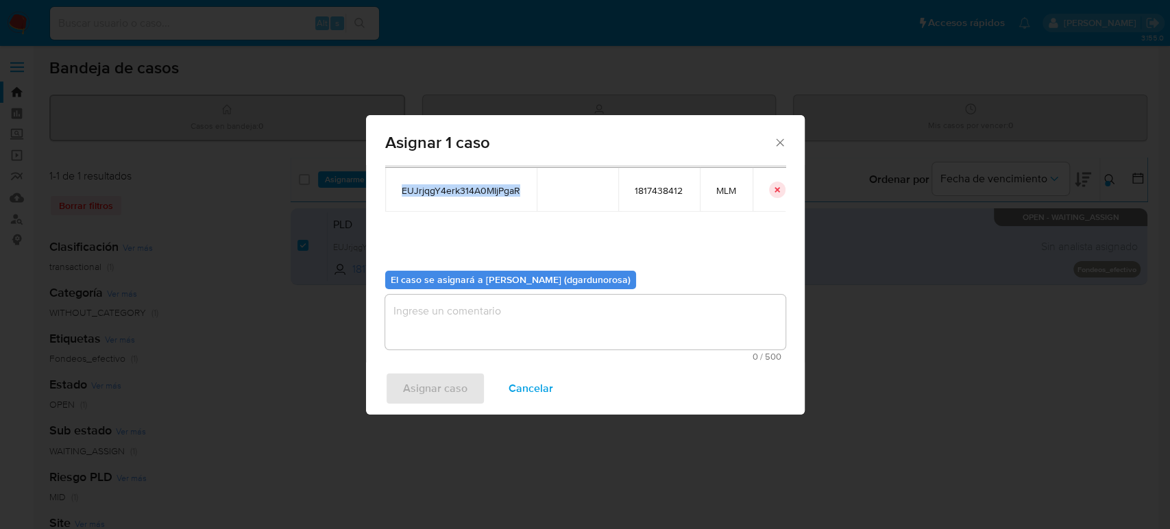
click at [686, 325] on textarea "assign-modal" at bounding box center [585, 322] width 400 height 55
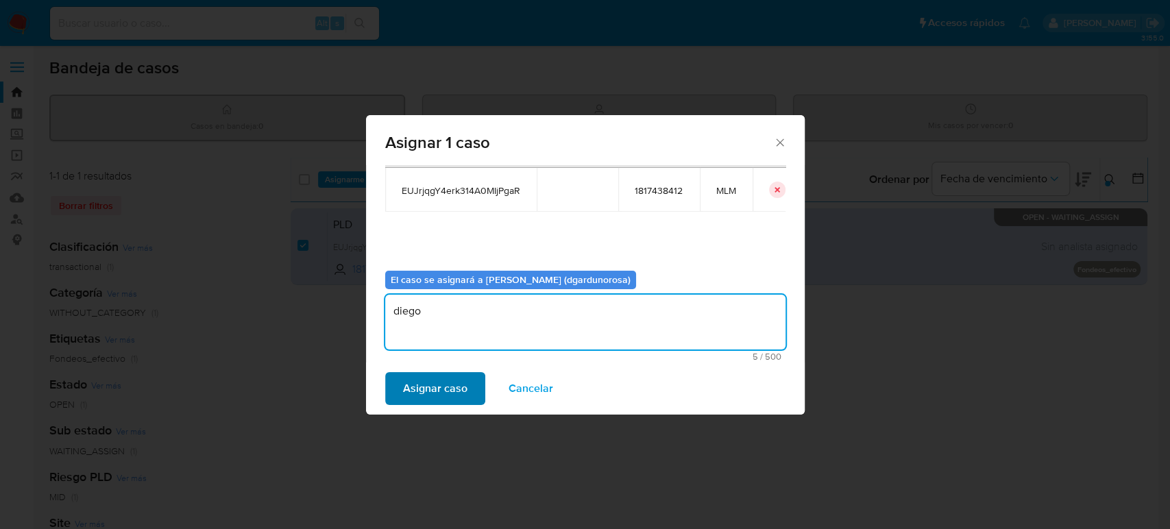
type textarea "diego"
click at [461, 382] on span "Asignar caso" at bounding box center [435, 389] width 64 height 30
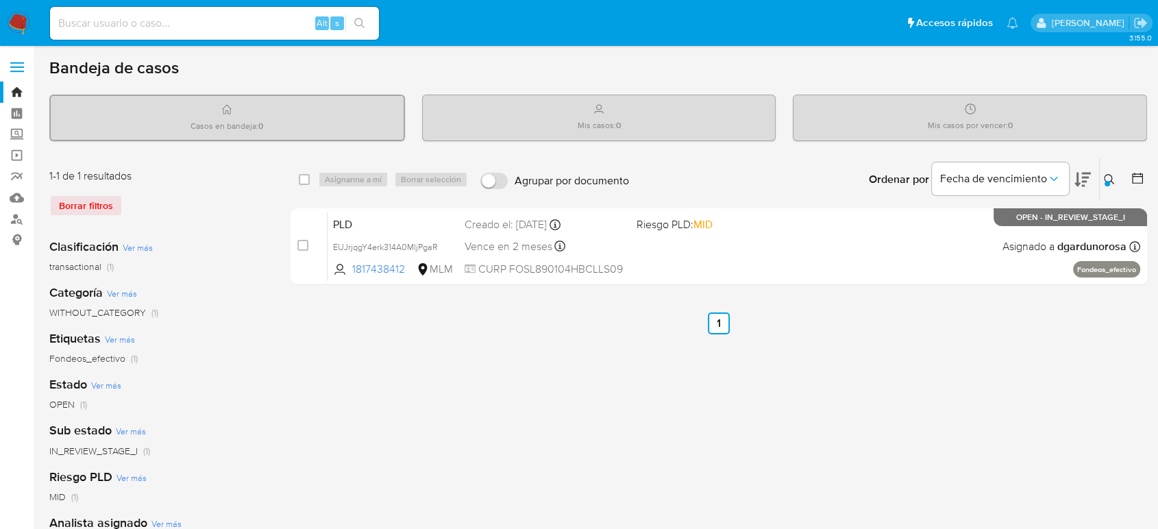
click at [1110, 178] on icon at bounding box center [1109, 179] width 11 height 11
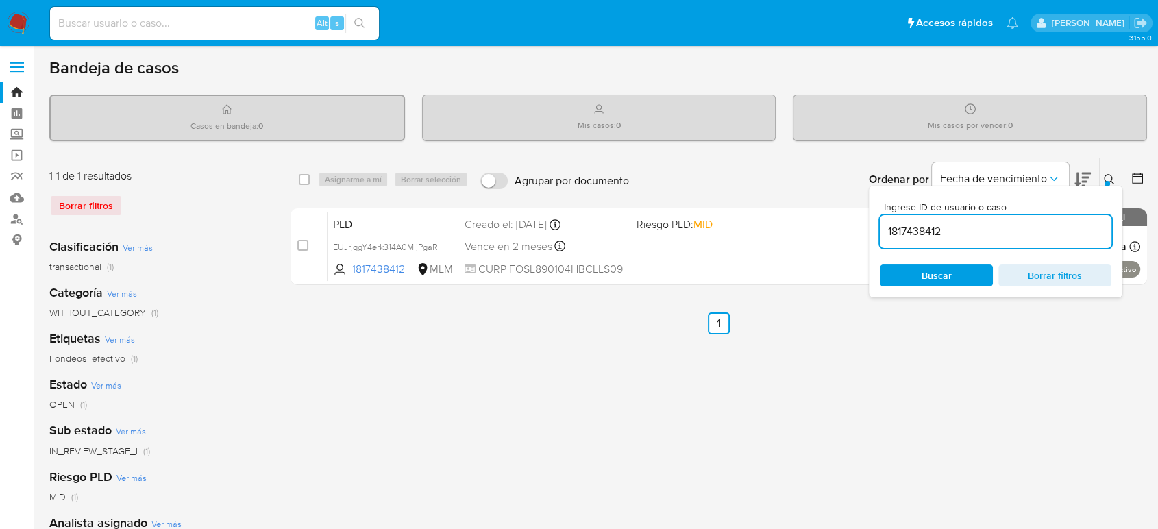
click at [911, 229] on input "1817438412" at bounding box center [996, 232] width 232 height 18
type input "329250018"
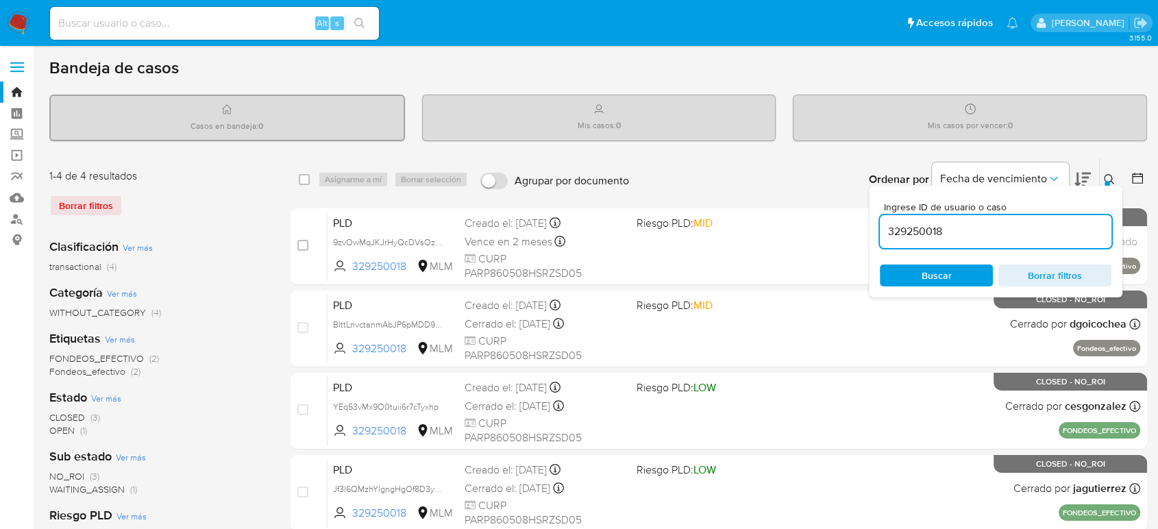
click at [1108, 177] on icon at bounding box center [1109, 179] width 11 height 11
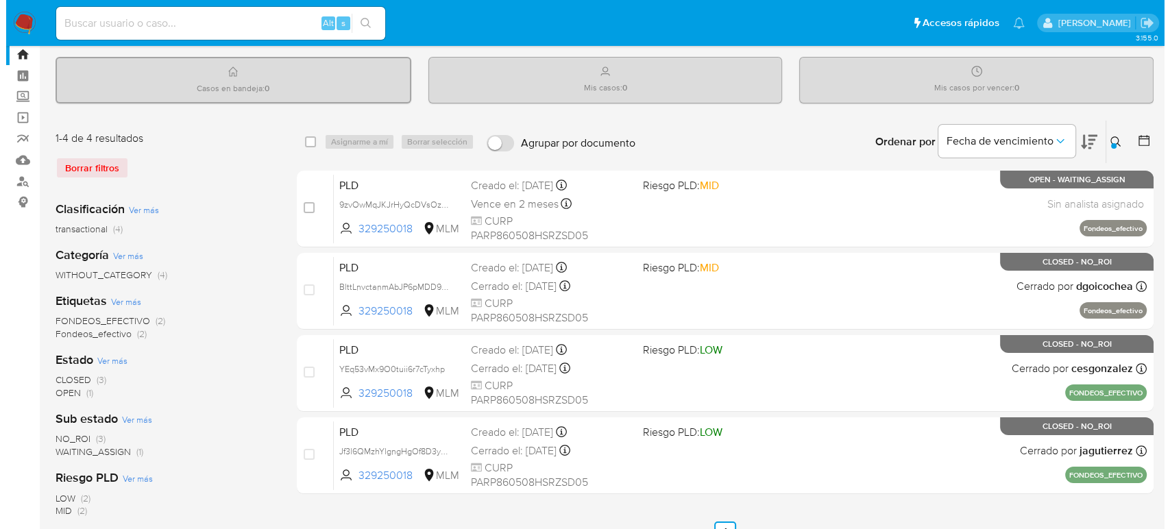
scroll to position [47, 0]
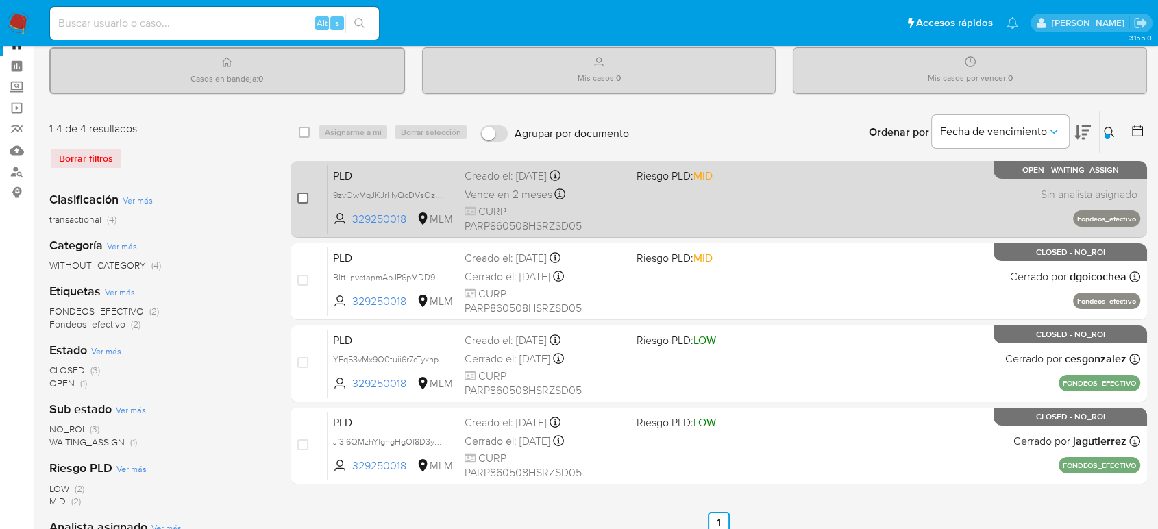
click at [297, 193] on input "checkbox" at bounding box center [302, 198] width 11 height 11
checkbox input "true"
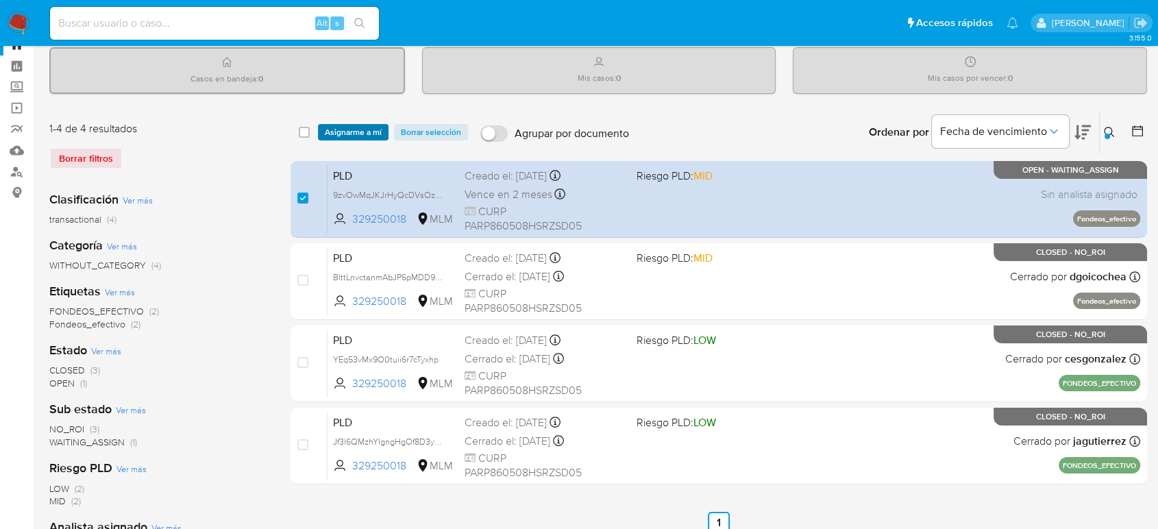
click at [373, 136] on span "Asignarme a mí" at bounding box center [353, 132] width 57 height 14
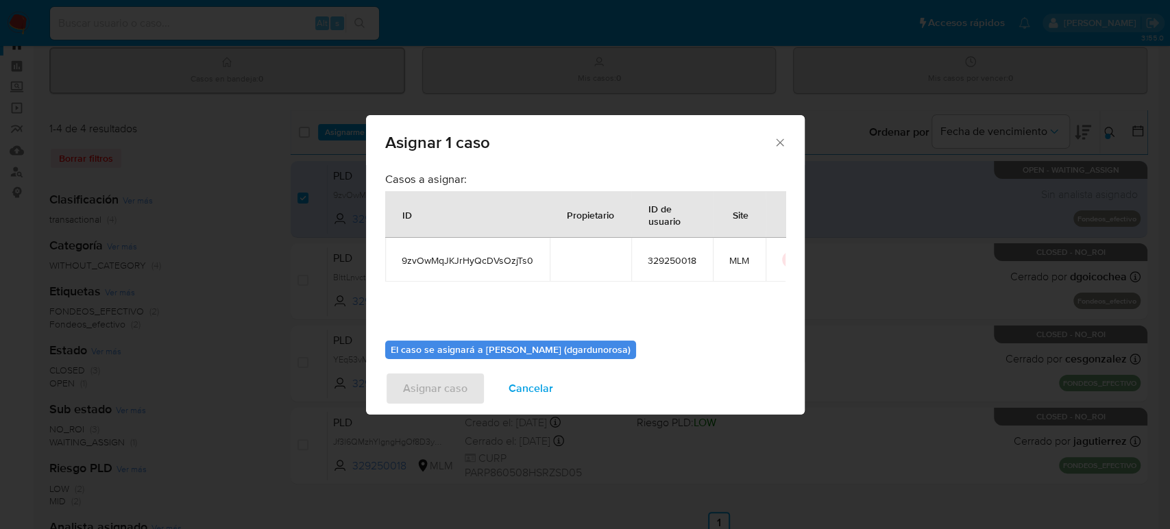
click at [478, 263] on span "9zvOwMqJKJrHyQcDVsOzjTs0" at bounding box center [468, 260] width 132 height 12
copy span "9zvOwMqJKJrHyQcDVsOzjTs0"
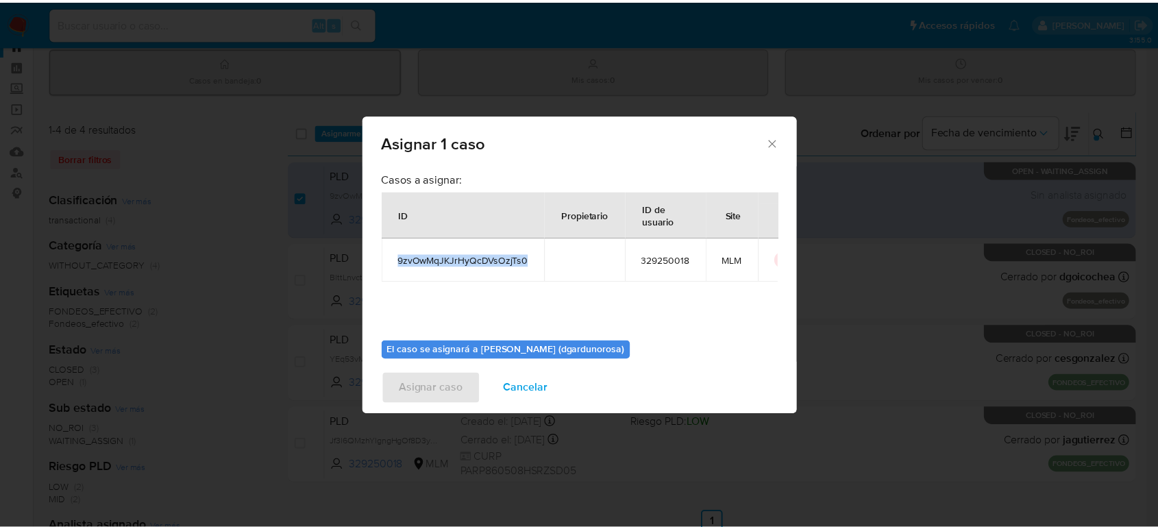
scroll to position [70, 0]
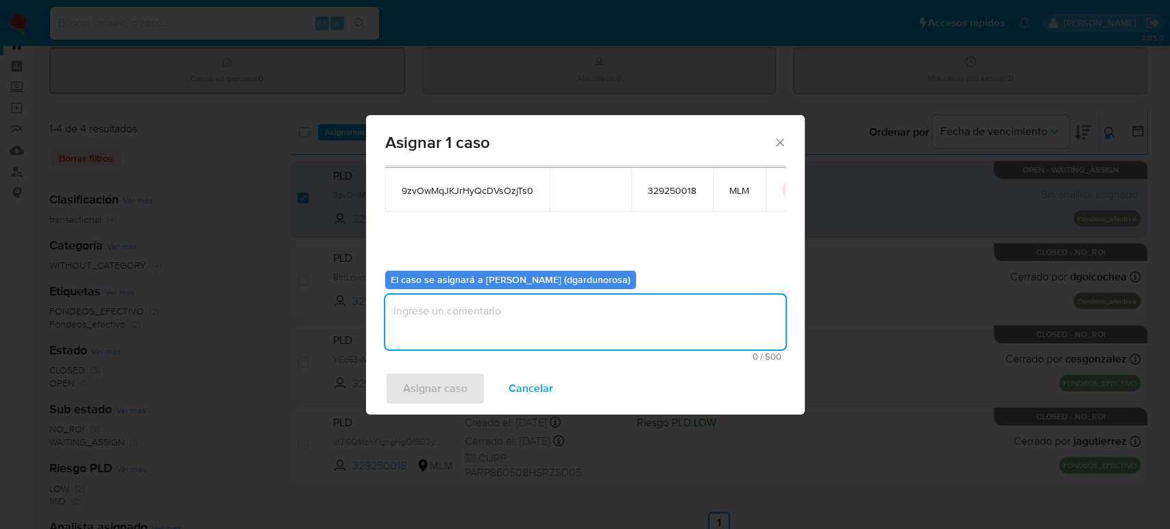
click at [620, 320] on textarea "assign-modal" at bounding box center [585, 322] width 400 height 55
type textarea "diego"
click at [466, 388] on button "Asignar caso" at bounding box center [435, 388] width 100 height 33
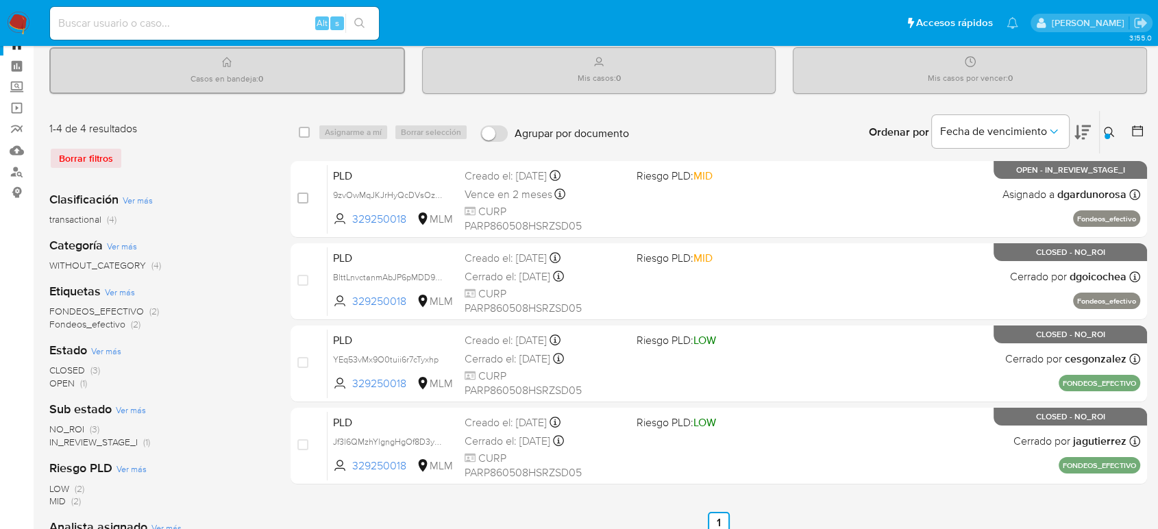
click at [1110, 125] on button at bounding box center [1111, 132] width 23 height 16
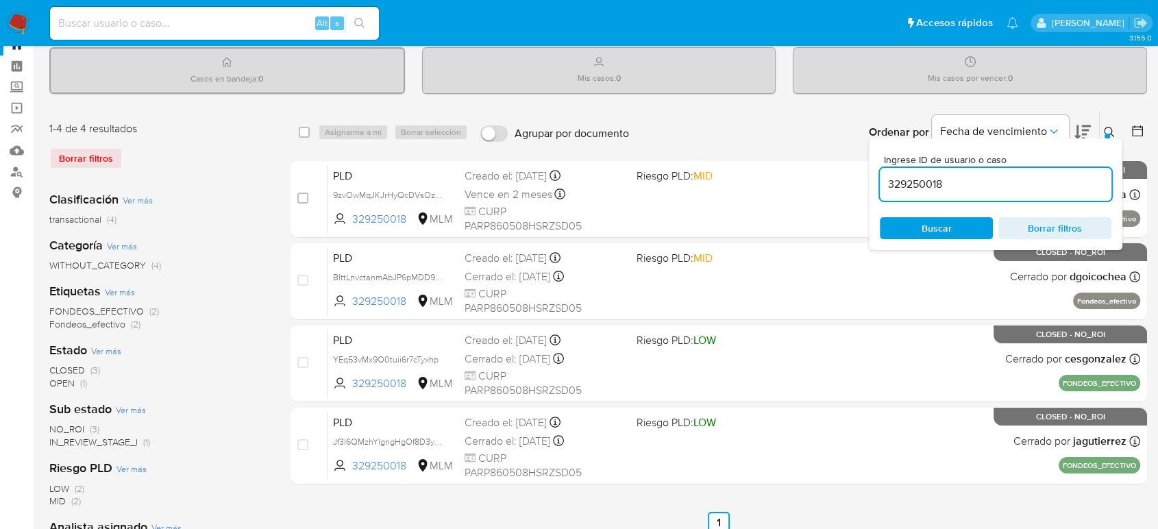
click at [927, 184] on input "329250018" at bounding box center [996, 184] width 232 height 18
type input "1985906632"
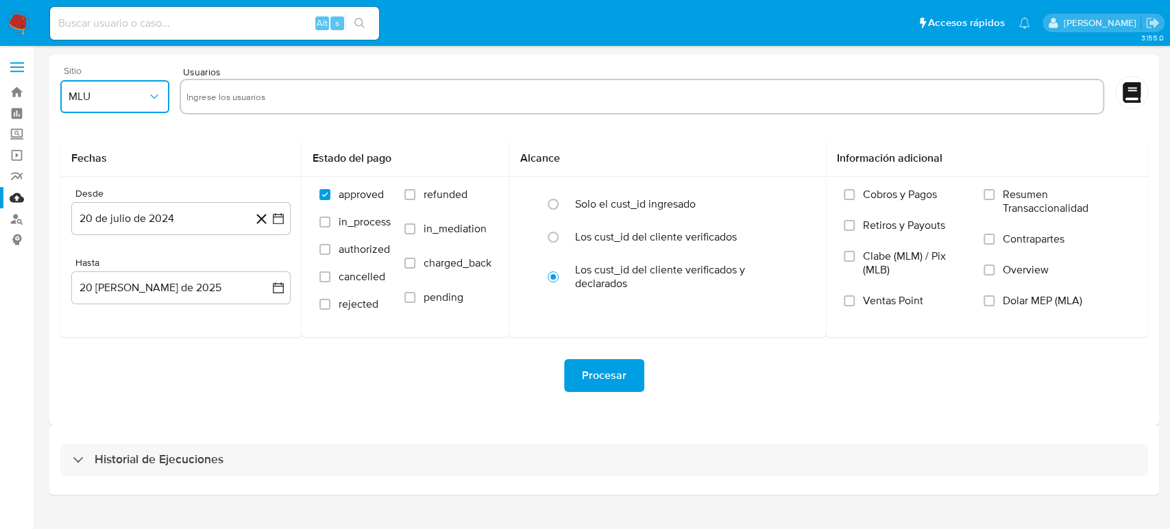
click at [108, 84] on button "MLU" at bounding box center [114, 96] width 109 height 33
click at [94, 291] on div "MLM" at bounding box center [111, 298] width 84 height 33
click at [269, 103] on input "text" at bounding box center [641, 97] width 911 height 22
type input "815104205"
paste input "1080121387"
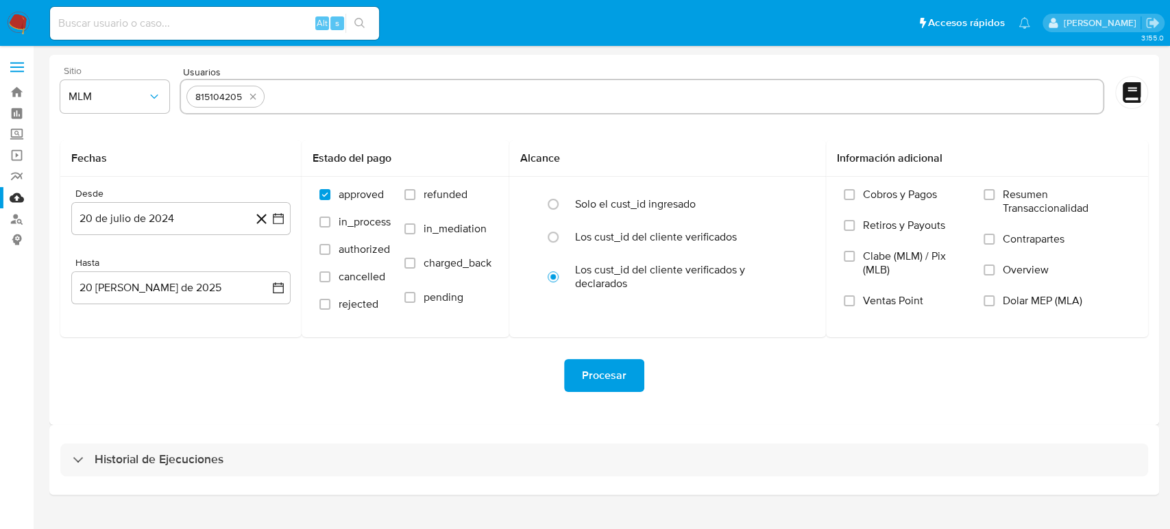
type input "1080121387"
paste input "1586428501"
type input "1586428501"
click at [528, 103] on input "text" at bounding box center [771, 97] width 653 height 22
paste input "1883482954"
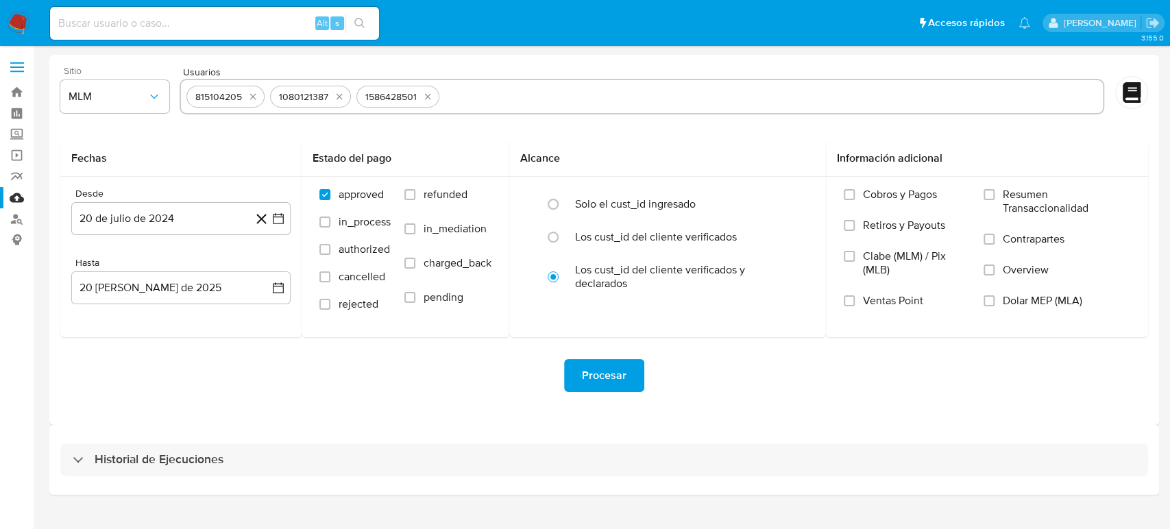
type input "1883482954"
click at [286, 214] on button "20 de julio de 2024" at bounding box center [180, 218] width 219 height 33
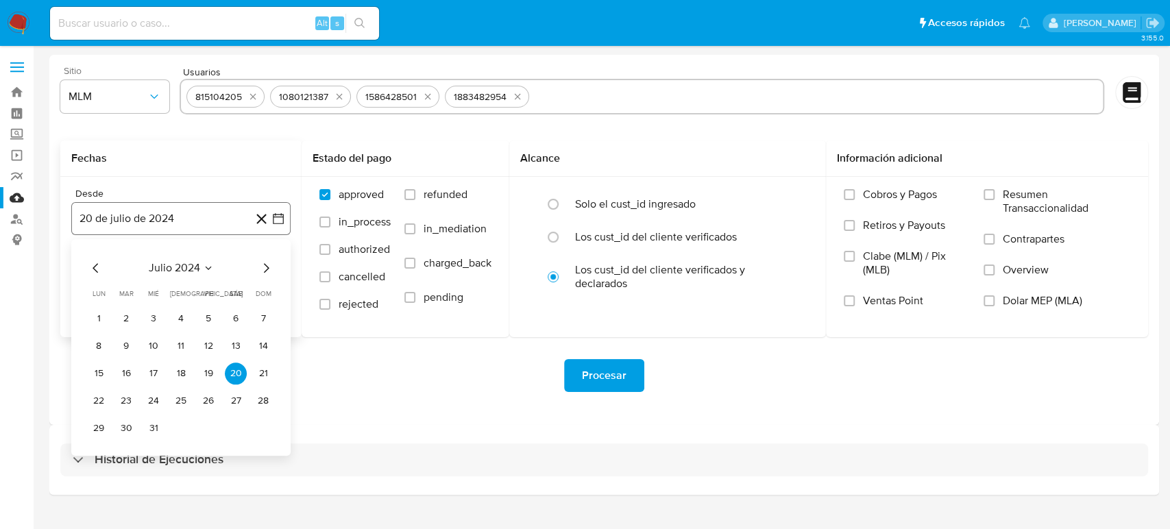
click at [280, 218] on icon "button" at bounding box center [278, 219] width 14 height 14
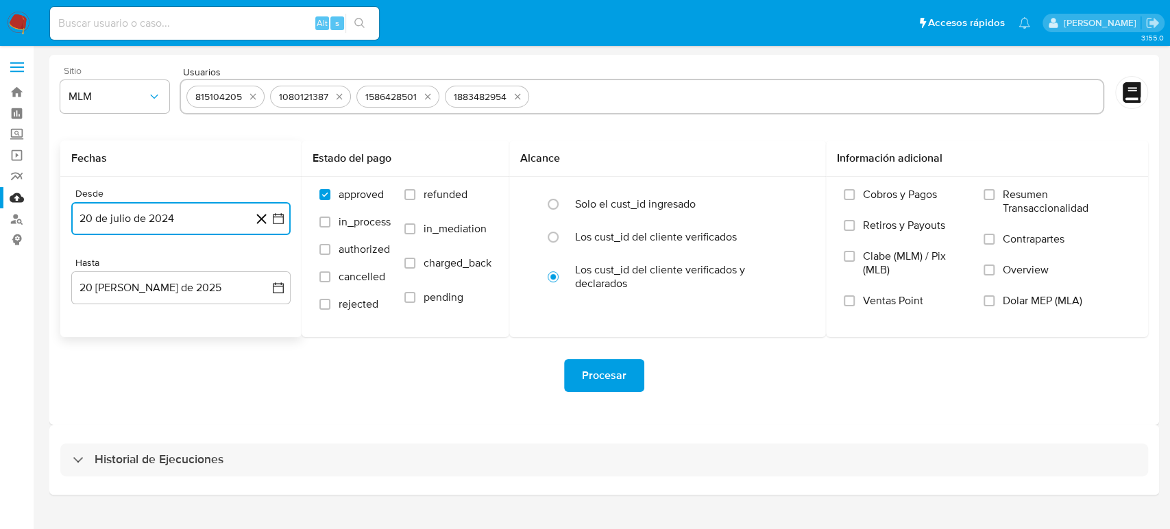
click at [275, 219] on icon "button" at bounding box center [278, 219] width 14 height 14
click at [208, 271] on icon "Seleccionar mes y año" at bounding box center [208, 268] width 11 height 11
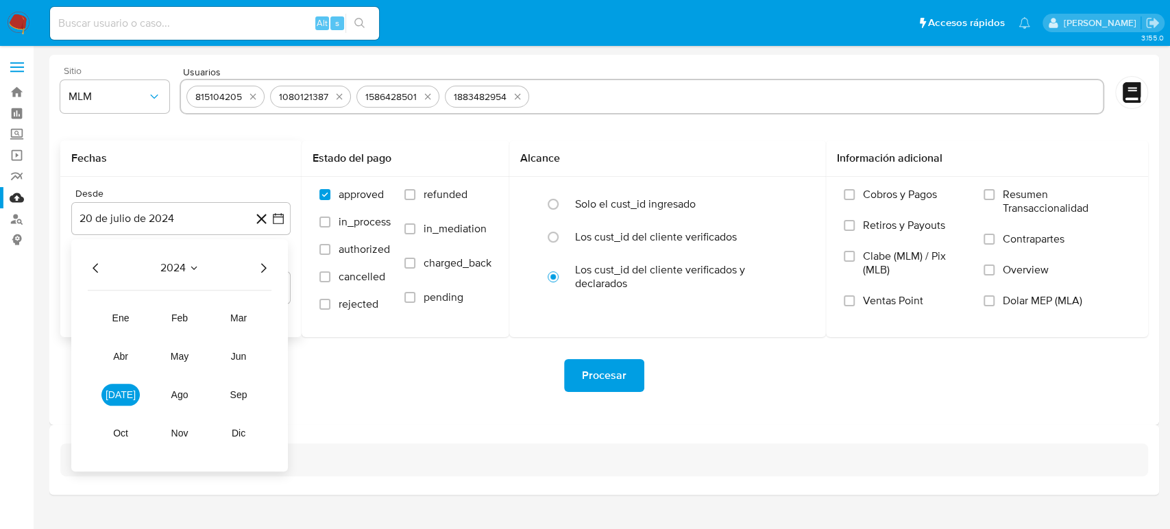
click at [260, 271] on icon "Año siguiente" at bounding box center [263, 268] width 16 height 16
click at [127, 355] on span "abr" at bounding box center [120, 356] width 15 height 11
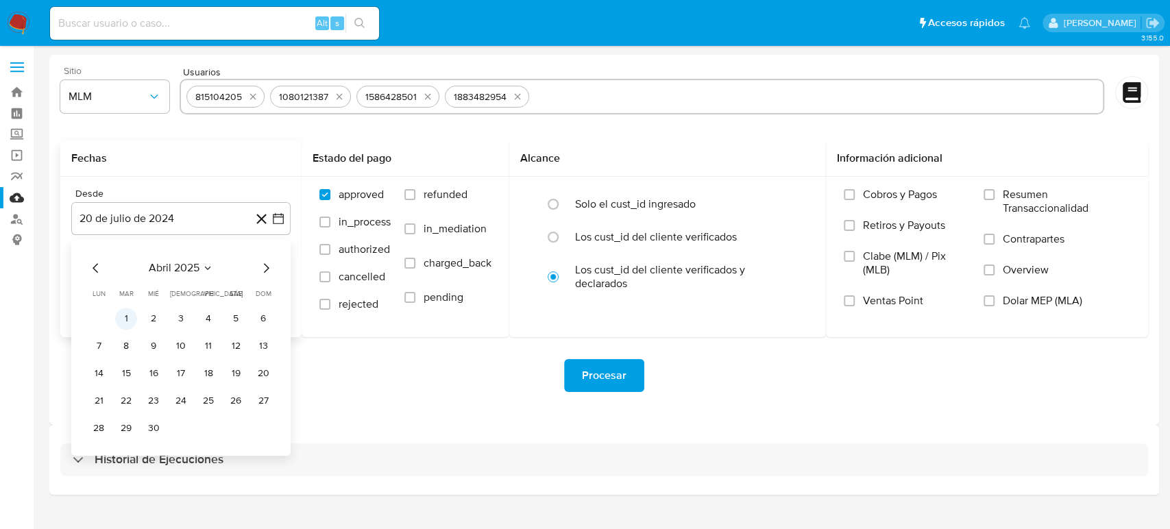
click at [132, 317] on button "1" at bounding box center [126, 319] width 22 height 22
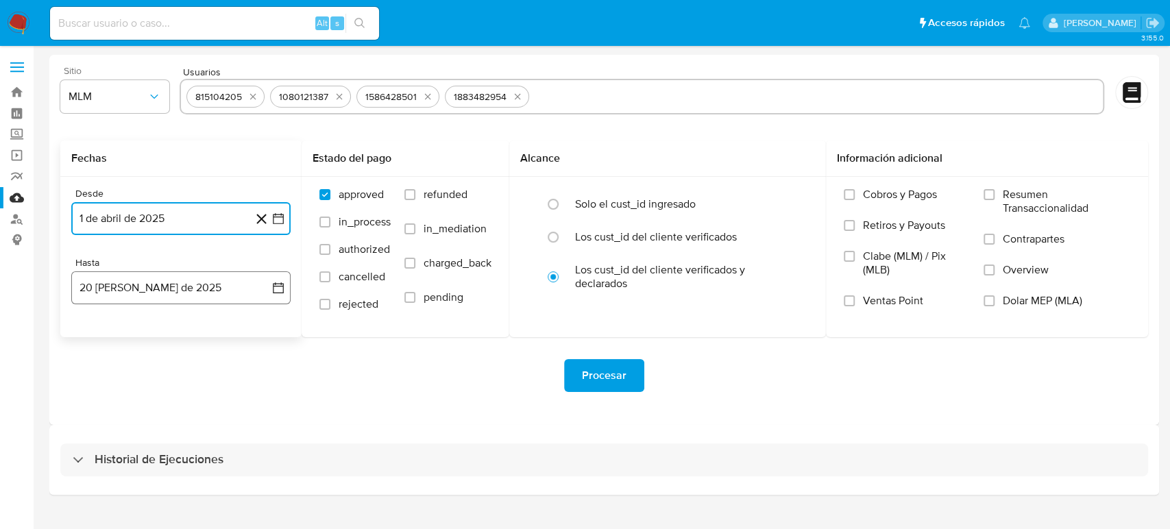
click at [283, 291] on icon "button" at bounding box center [278, 287] width 11 height 11
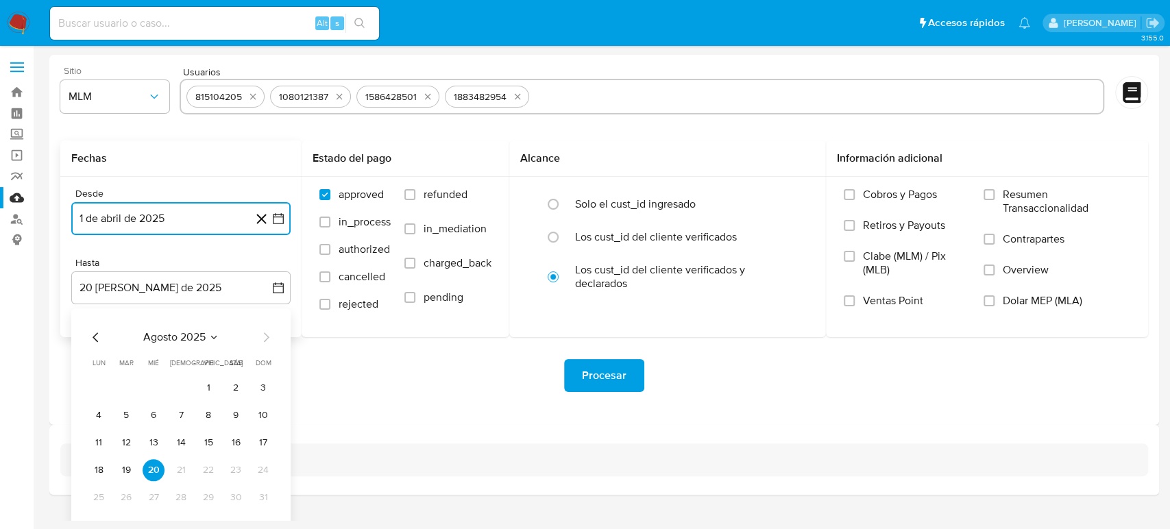
click at [93, 331] on icon "Mes anterior" at bounding box center [96, 337] width 16 height 16
click at [183, 496] on button "31" at bounding box center [181, 498] width 22 height 22
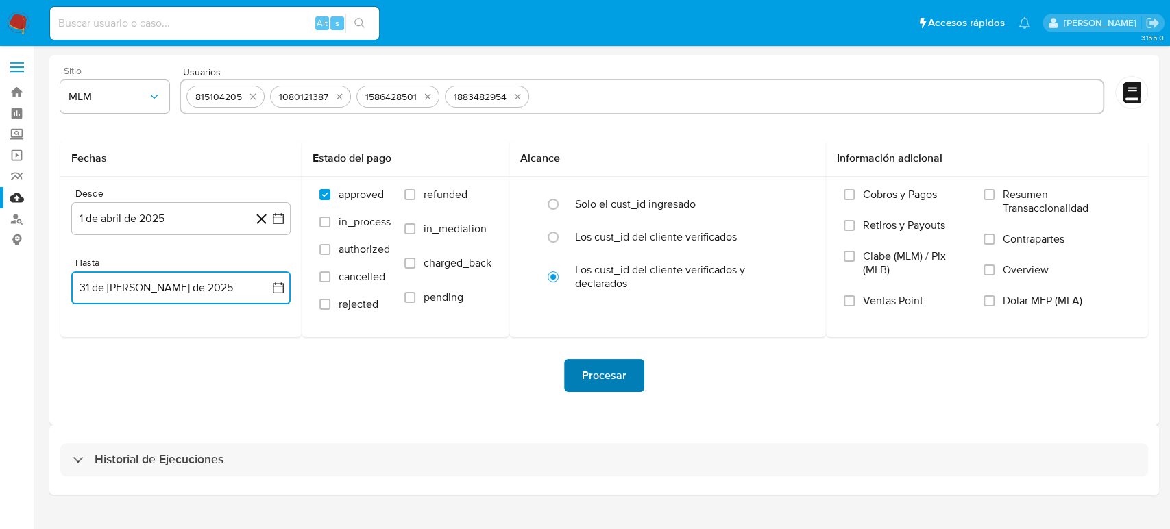
click at [606, 382] on span "Procesar" at bounding box center [604, 376] width 45 height 30
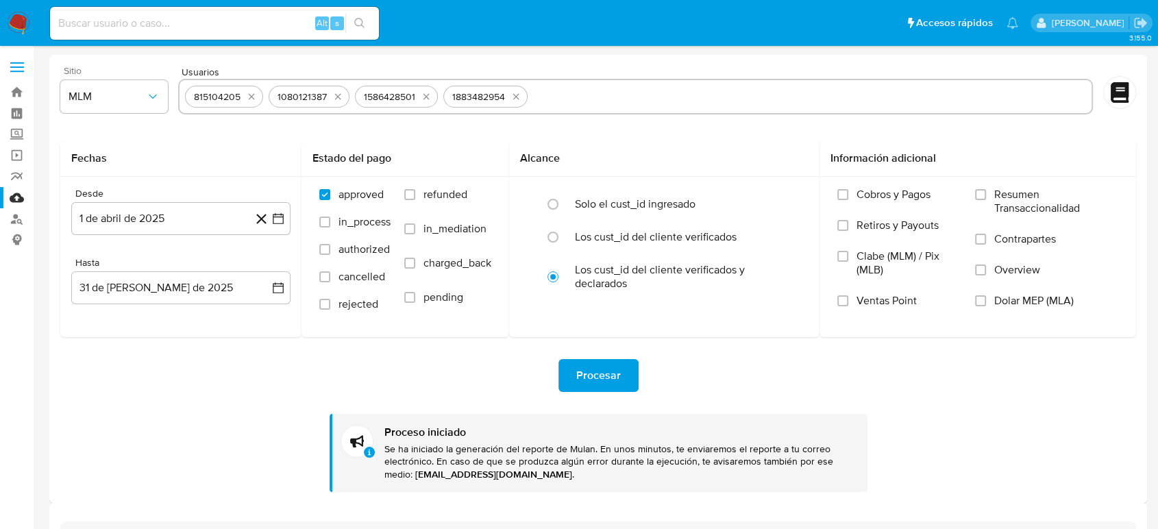
click at [592, 97] on input "text" at bounding box center [809, 97] width 553 height 22
type input "332916840"
paste input "1817438412"
type input "1817438412"
paste input "329250018"
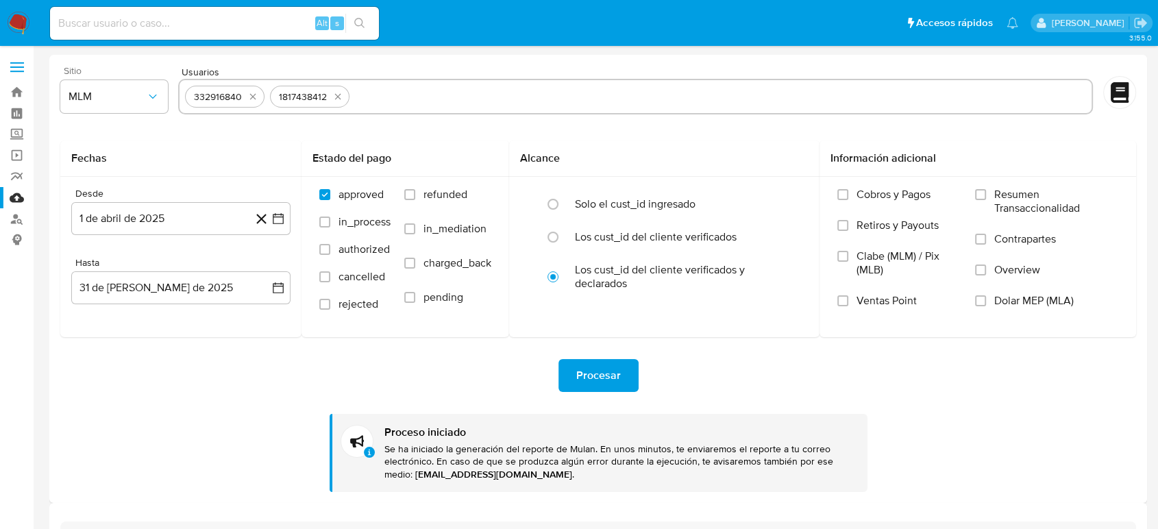
type input "329250018"
click at [716, 374] on div "Procesar" at bounding box center [598, 375] width 1076 height 33
click at [573, 374] on button "Procesar" at bounding box center [599, 375] width 80 height 33
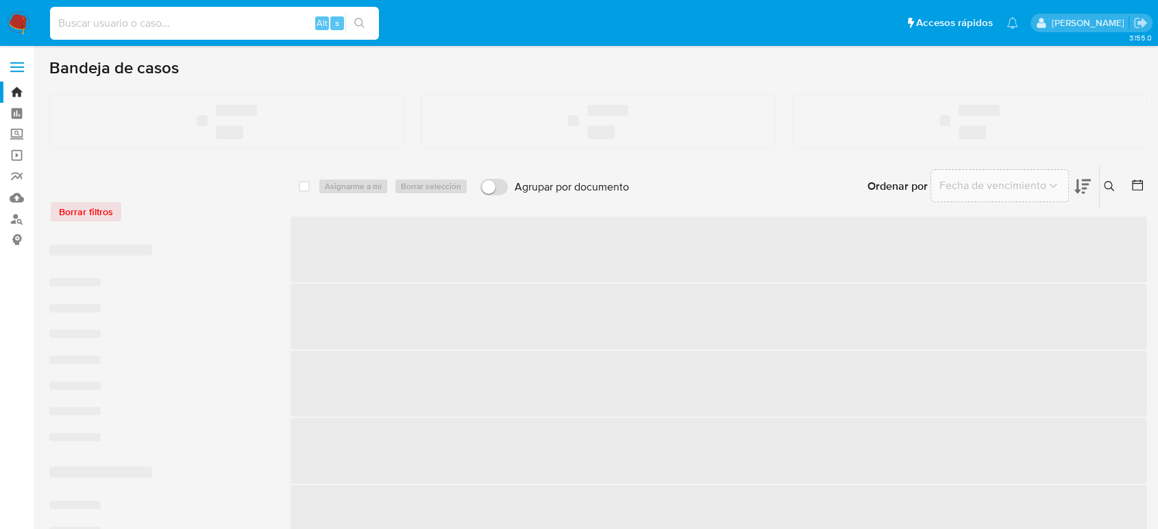
click at [168, 23] on input at bounding box center [214, 23] width 329 height 18
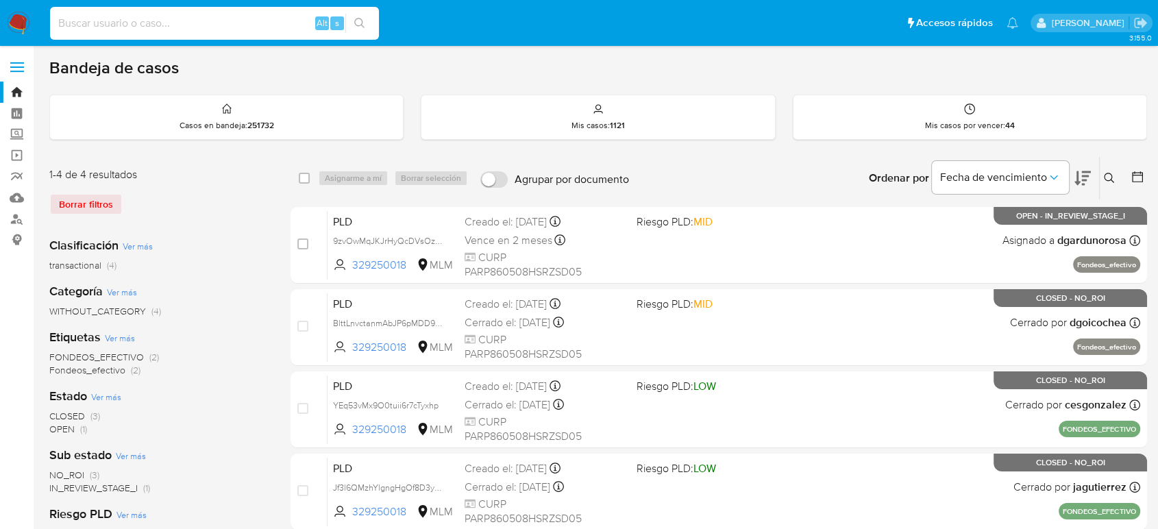
paste input "1985906632"
type input "1985906632"
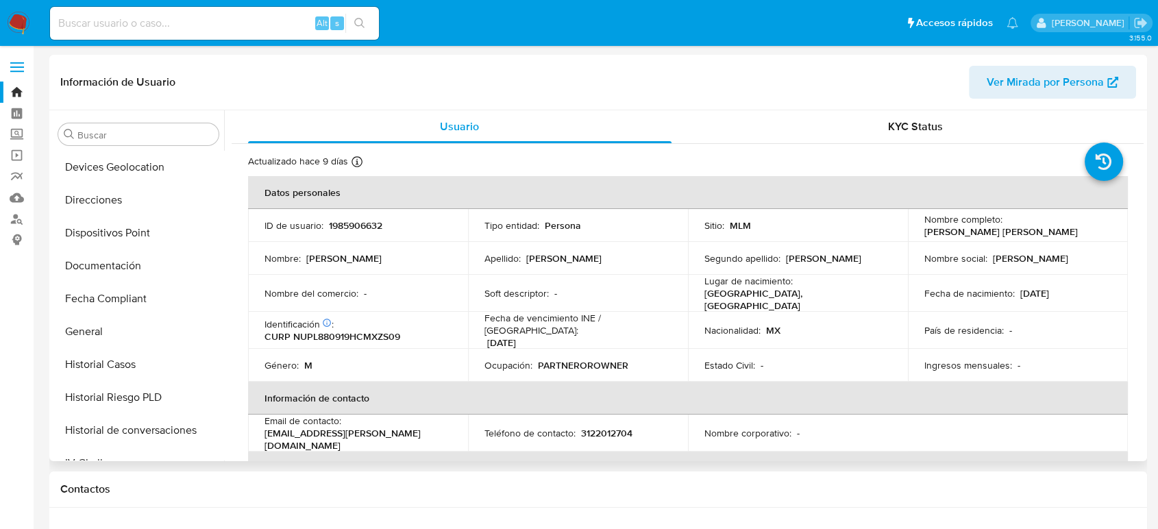
scroll to position [222, 0]
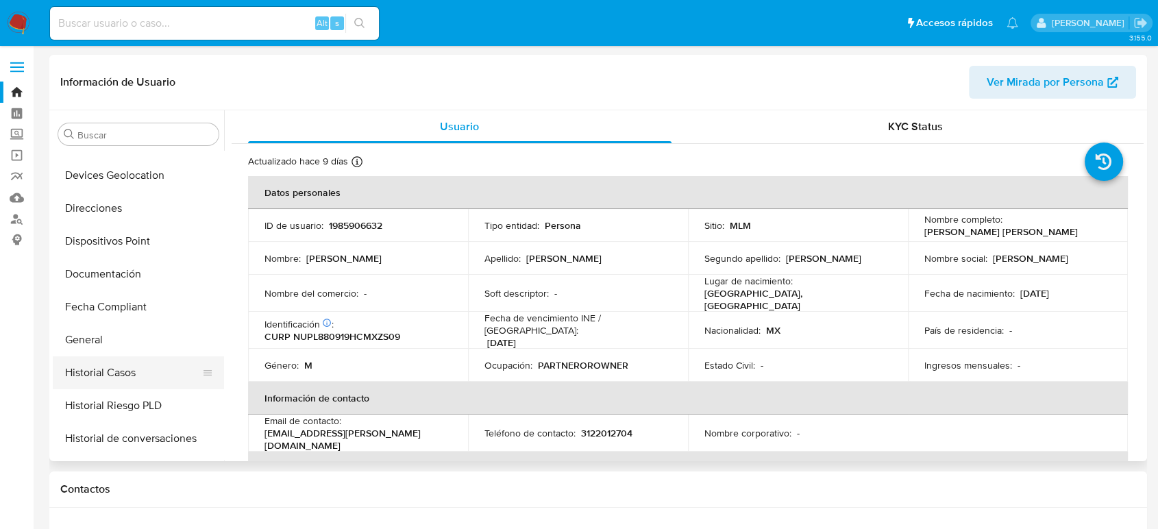
select select "10"
click at [117, 369] on button "Historial Casos" at bounding box center [133, 372] width 160 height 33
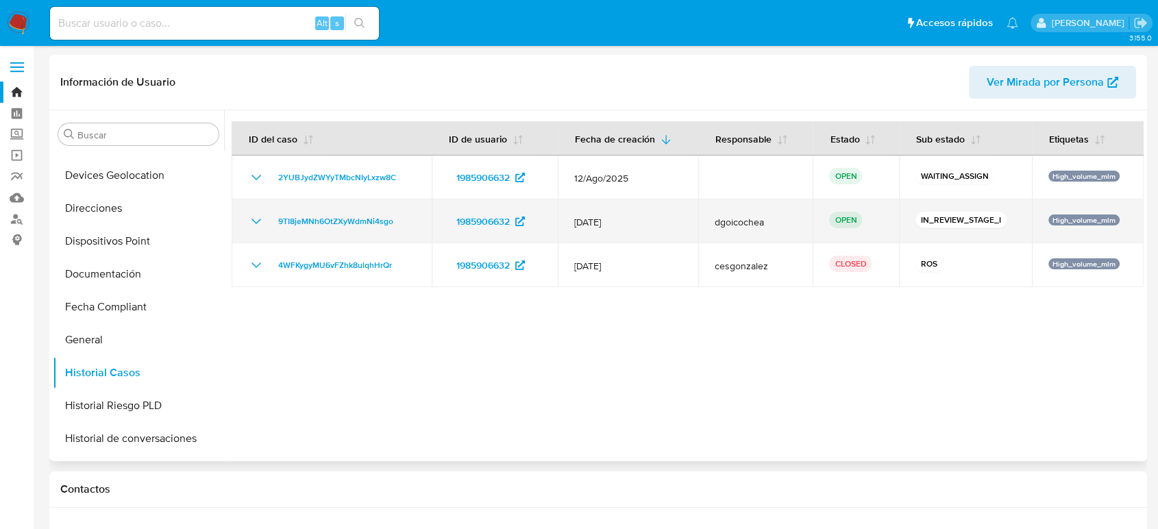
click at [258, 224] on icon "Mostrar/Ocultar" at bounding box center [256, 221] width 16 height 16
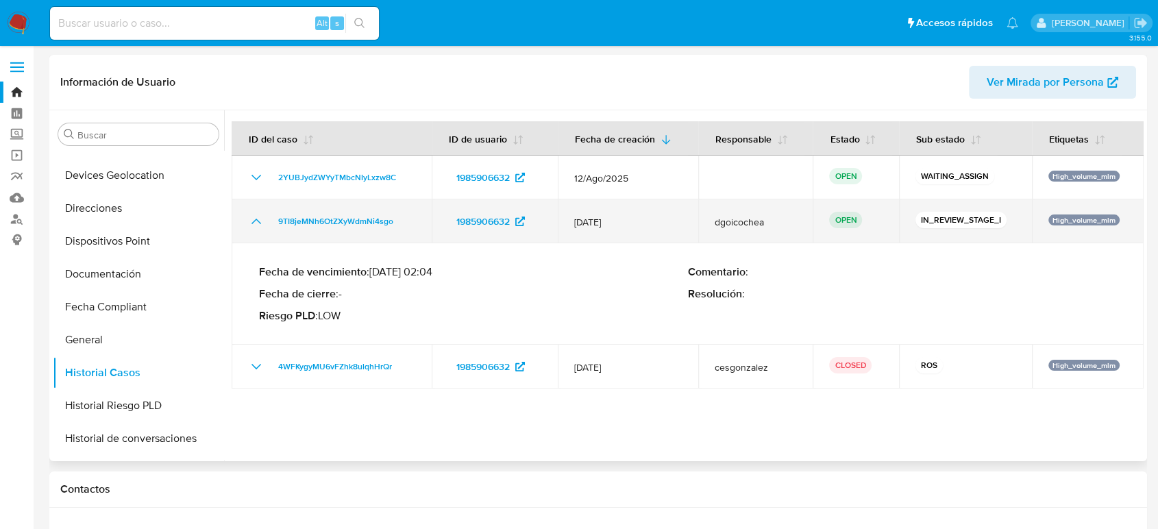
click at [258, 224] on icon "Mostrar/Ocultar" at bounding box center [256, 221] width 16 height 16
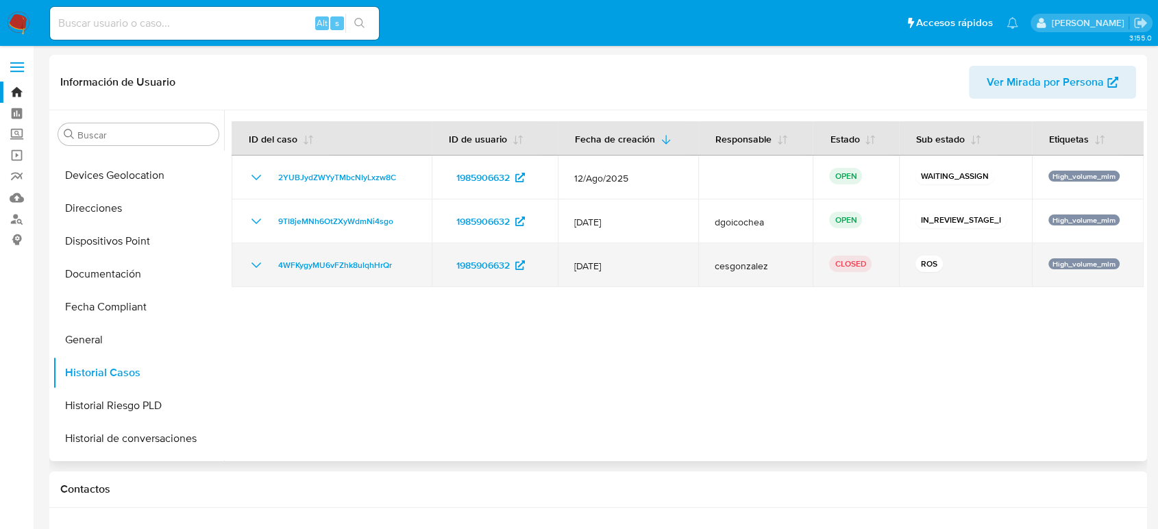
click at [256, 267] on icon "Mostrar/Ocultar" at bounding box center [256, 265] width 16 height 16
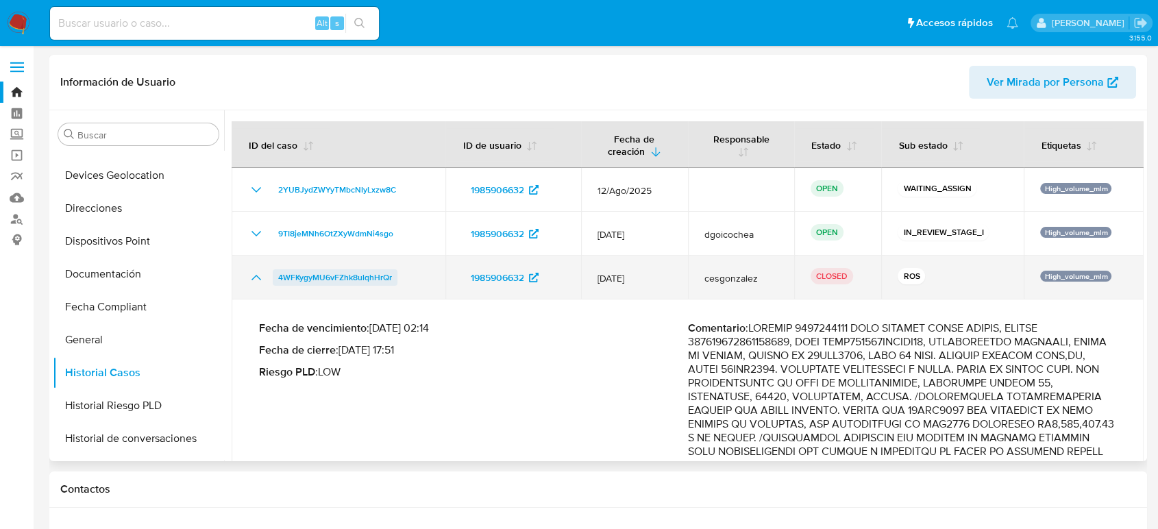
click at [336, 269] on span "4WFKygyMU6vFZhk8ulqhHrQr" at bounding box center [335, 277] width 114 height 16
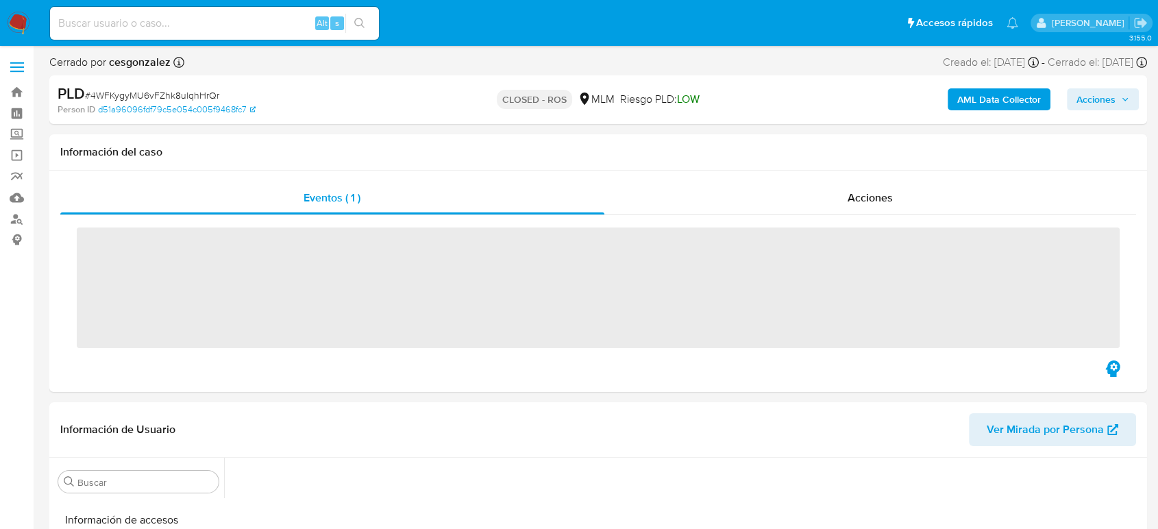
scroll to position [579, 0]
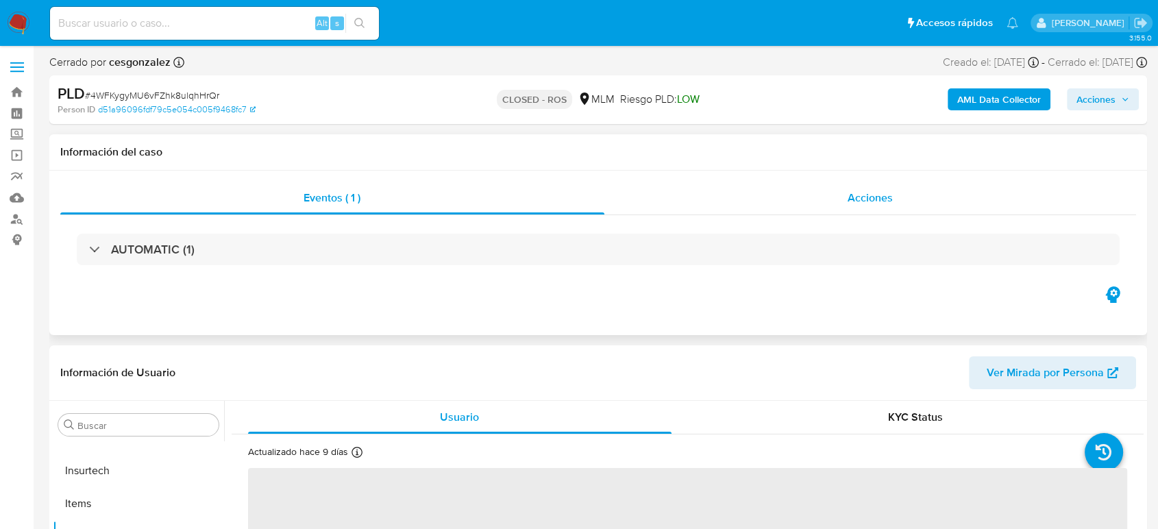
click at [834, 195] on div "Acciones" at bounding box center [871, 198] width 533 height 33
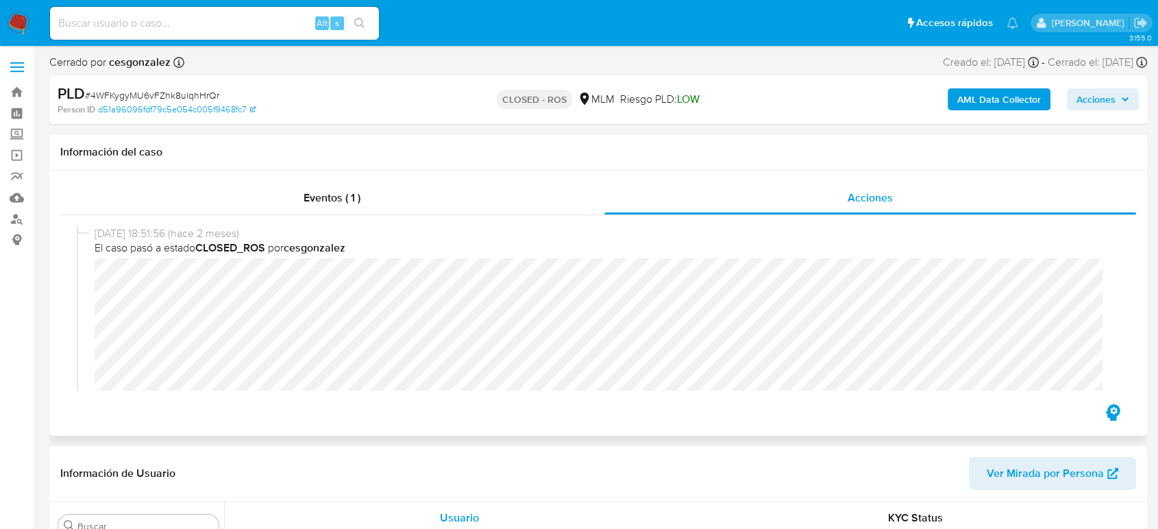
select select "10"
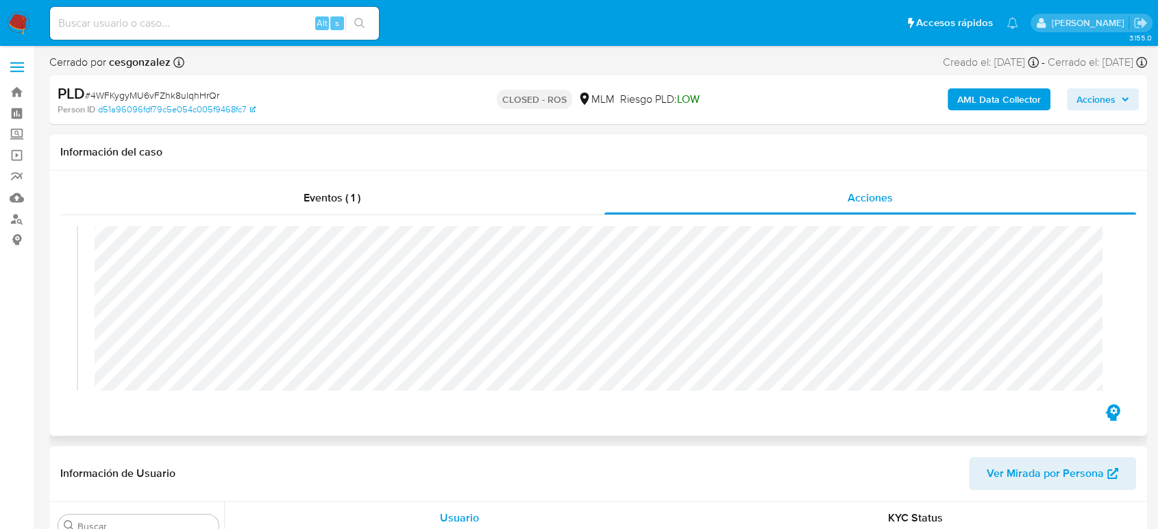
scroll to position [0, 0]
